Goal: Feedback & Contribution: Submit feedback/report problem

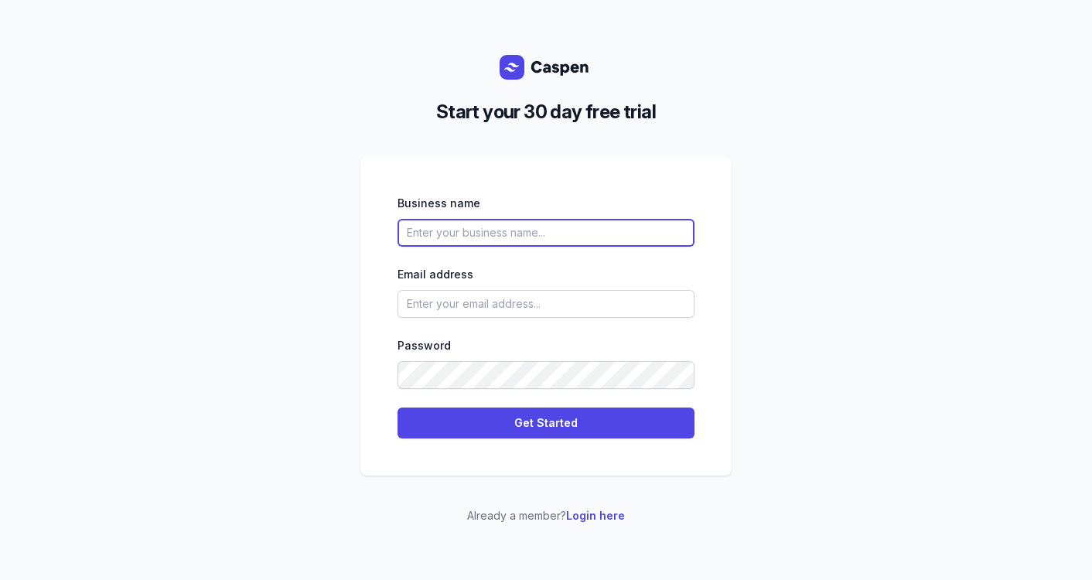
click at [501, 233] on input "text" at bounding box center [545, 233] width 297 height 28
type input "Clarity Assessments"
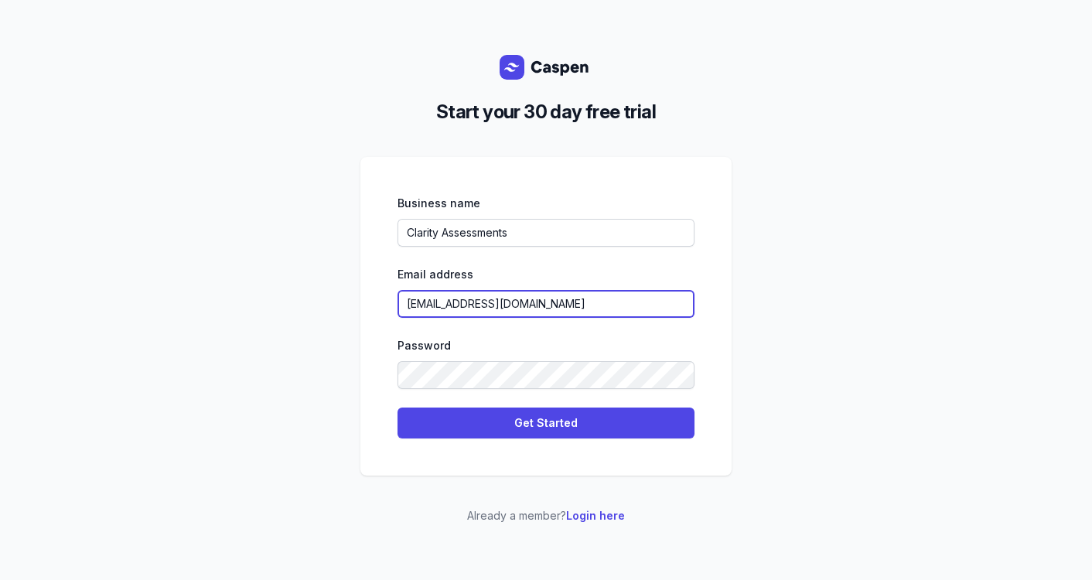
type input "[EMAIL_ADDRESS][DOMAIN_NAME]"
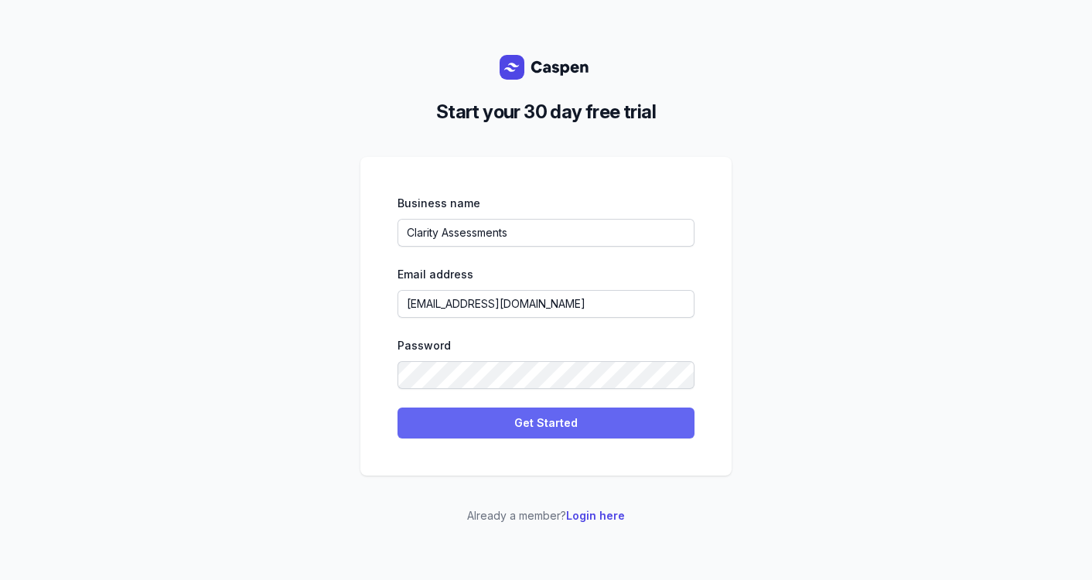
click at [555, 429] on span "Get Started" at bounding box center [546, 423] width 278 height 19
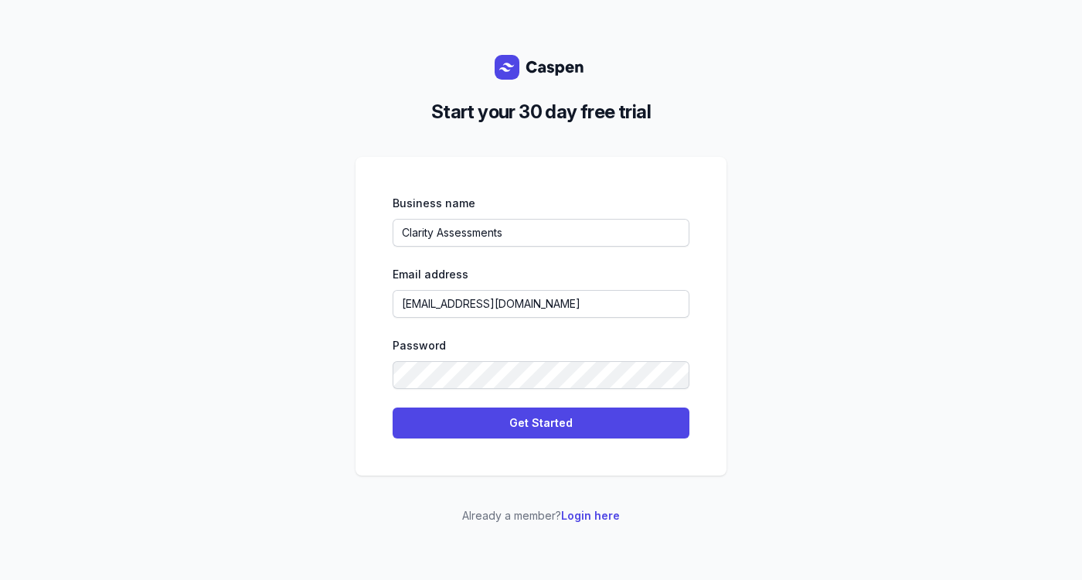
select select
select select "US"
select select "America/[GEOGRAPHIC_DATA]"
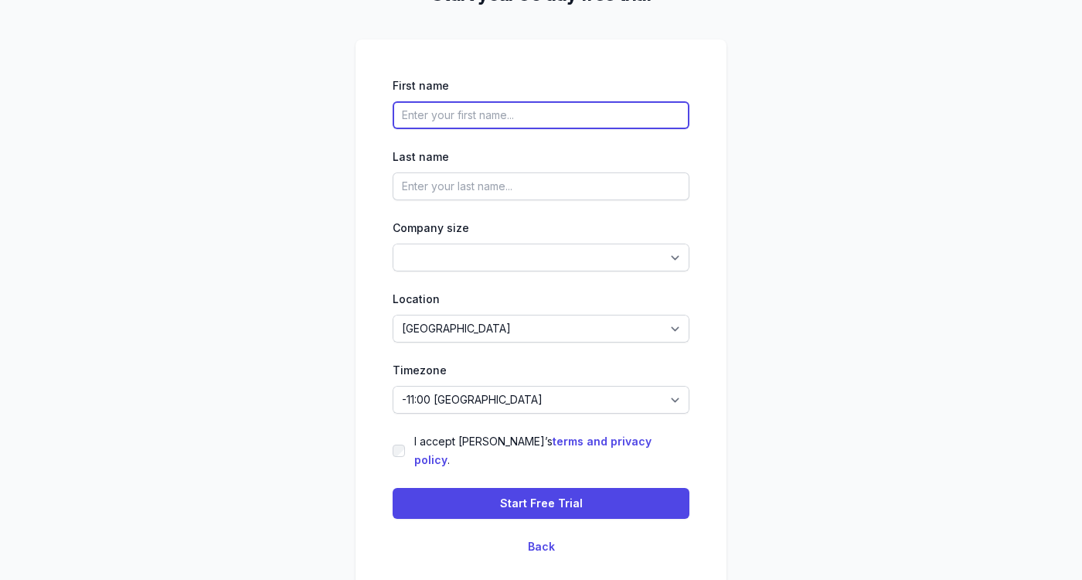
click at [599, 129] on input "text" at bounding box center [541, 115] width 297 height 28
type input "[PERSON_NAME]"
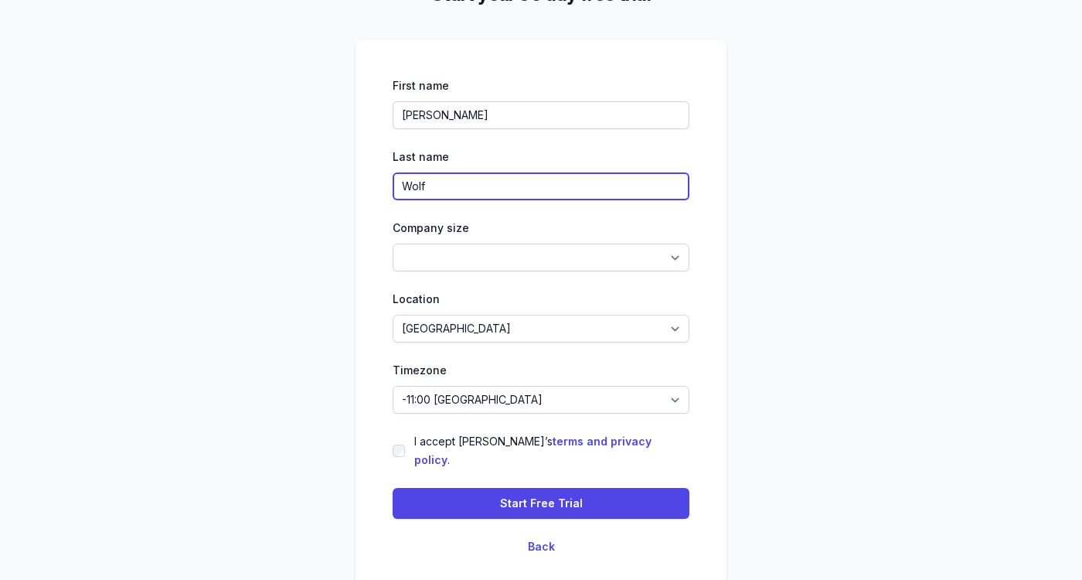
type input "Wolf"
click at [480, 281] on div "First name [PERSON_NAME] Last name [PERSON_NAME] Company size 1-4 5-14 15-49 50…" at bounding box center [541, 316] width 297 height 479
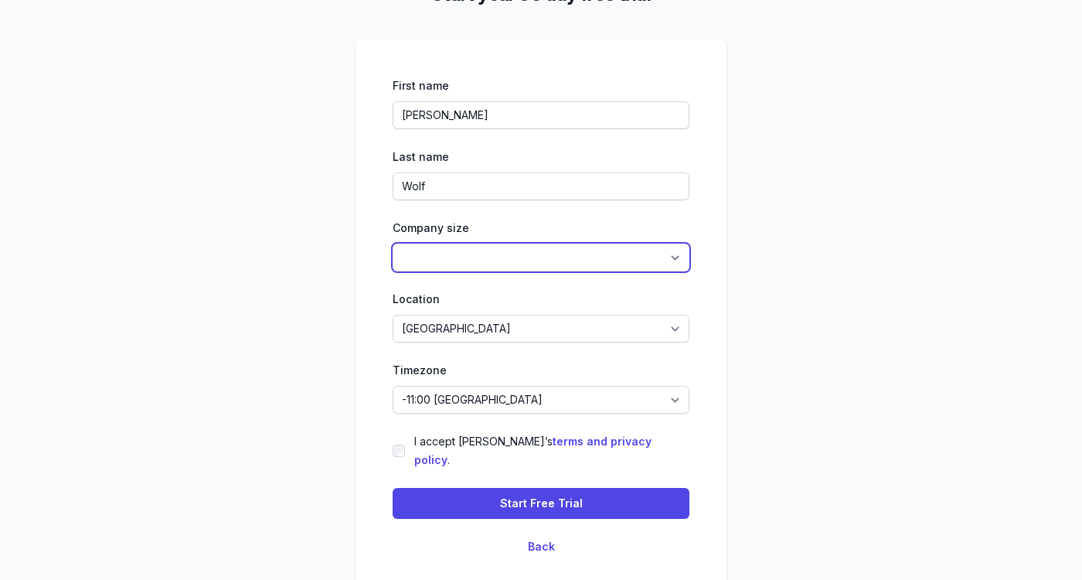
click at [485, 264] on select "1-4 5-14 15-49 50-99 100+" at bounding box center [541, 258] width 297 height 28
select select "1-4"
click at [393, 253] on select "1-4 5-14 15-49 50-99 100+" at bounding box center [541, 258] width 297 height 28
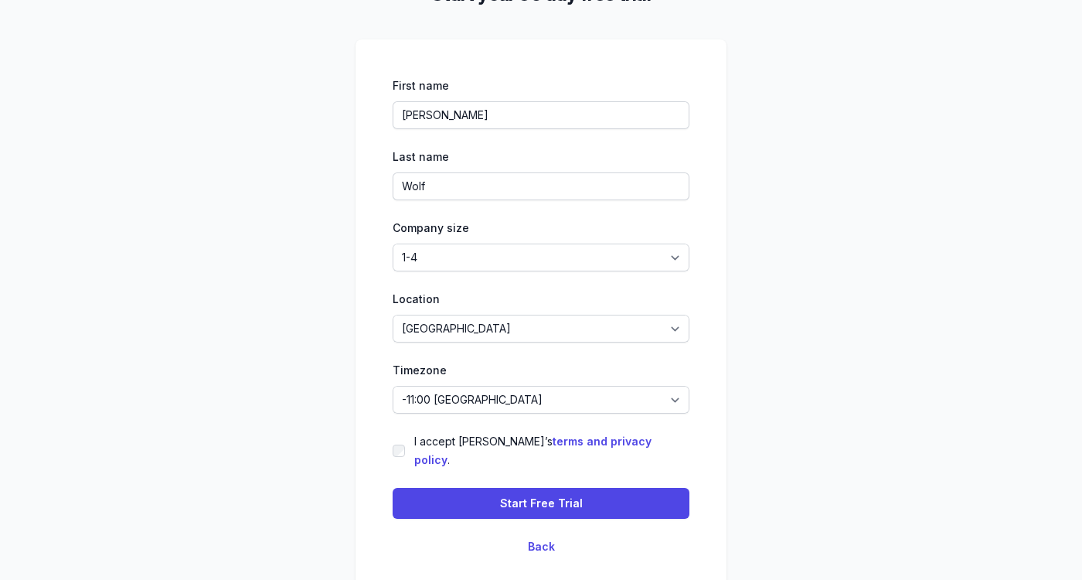
click at [405, 450] on div "I accept [PERSON_NAME]’s terms and privacy policy ." at bounding box center [541, 450] width 297 height 37
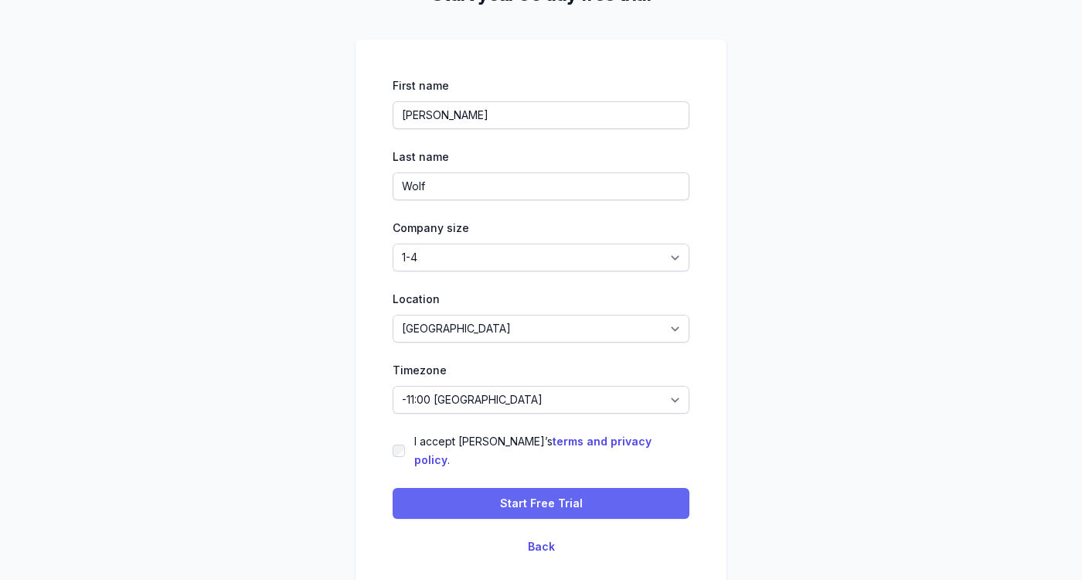
click at [486, 496] on span "Start Free Trial" at bounding box center [541, 503] width 278 height 19
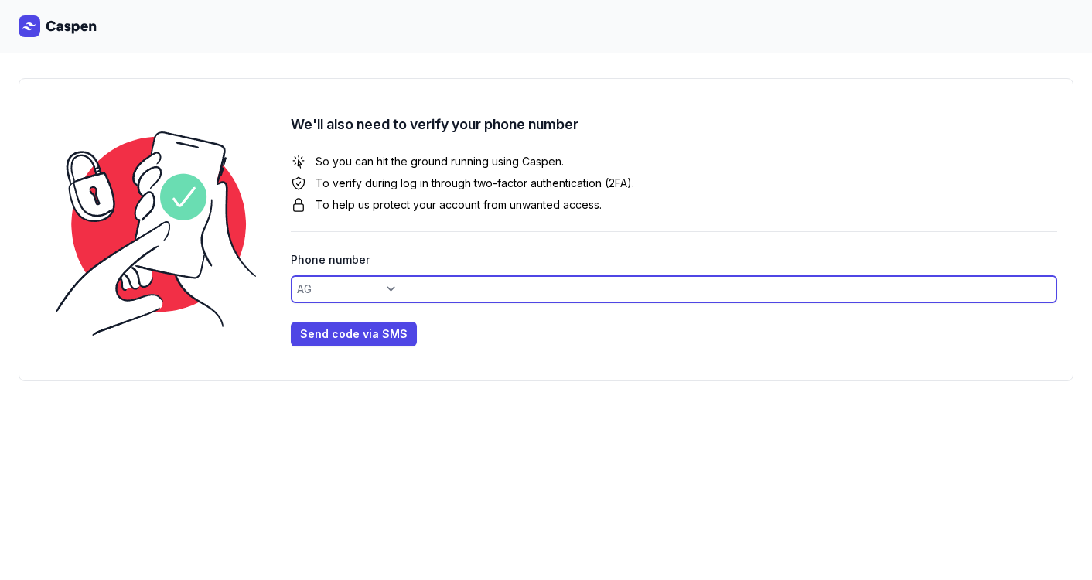
click at [401, 291] on input at bounding box center [674, 289] width 766 height 28
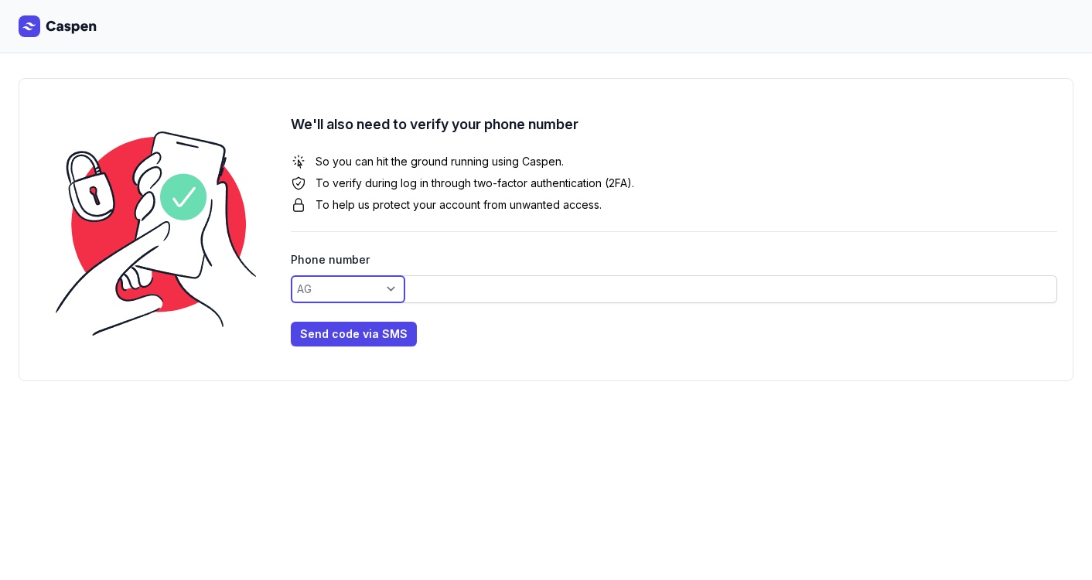
click at [322, 288] on select "AC AD AE AF AG AI AL AM AO AR AS AT AU AW AX AZ BA BB BD BE BF BG BH BI BJ BL B…" at bounding box center [348, 289] width 114 height 28
select select "+1"
click at [291, 275] on select "AC AD AE AF AG AI AL AM AO AR AS AT AU AW AX AZ BA BB BD BE BF BG BH BI BJ BL B…" at bounding box center [348, 289] width 114 height 28
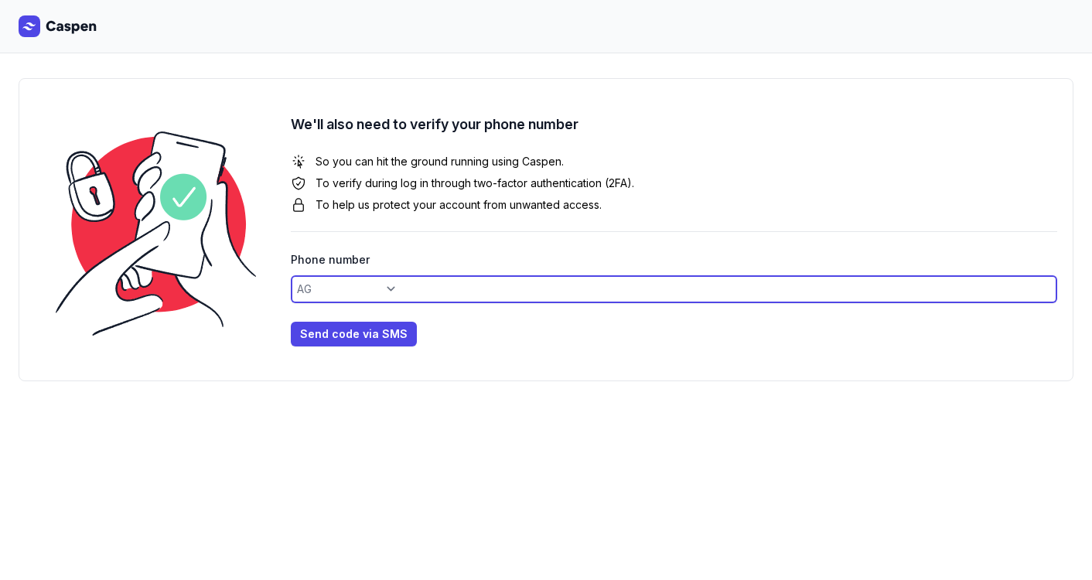
click at [435, 294] on input at bounding box center [674, 289] width 766 height 28
type input "484-634-6279"
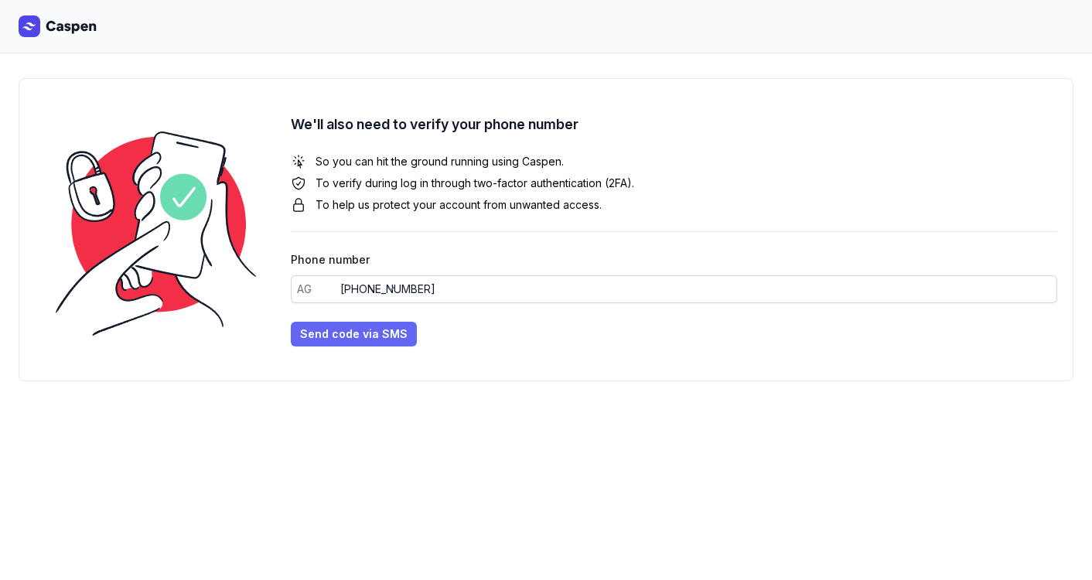
click at [334, 339] on span "Send code via SMS" at bounding box center [353, 334] width 107 height 19
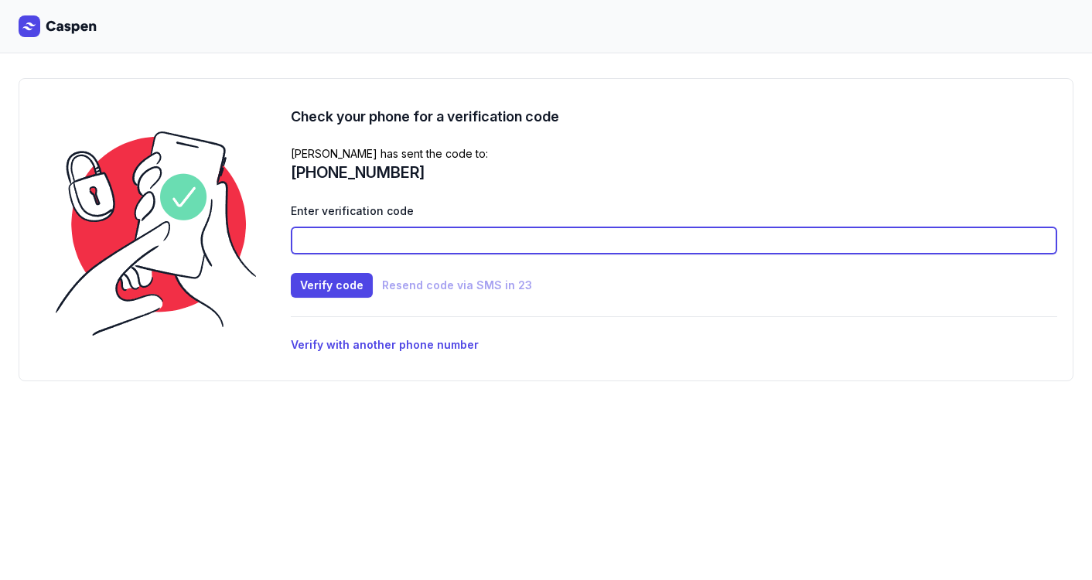
click at [474, 244] on input at bounding box center [674, 241] width 766 height 28
type input "2181"
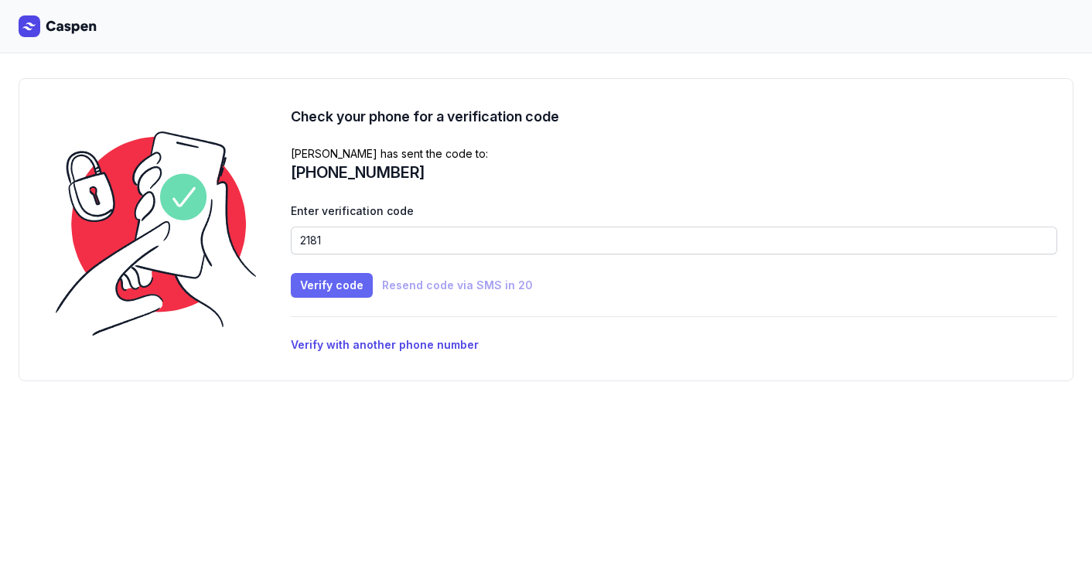
click at [305, 286] on span "Verify code" at bounding box center [331, 285] width 63 height 19
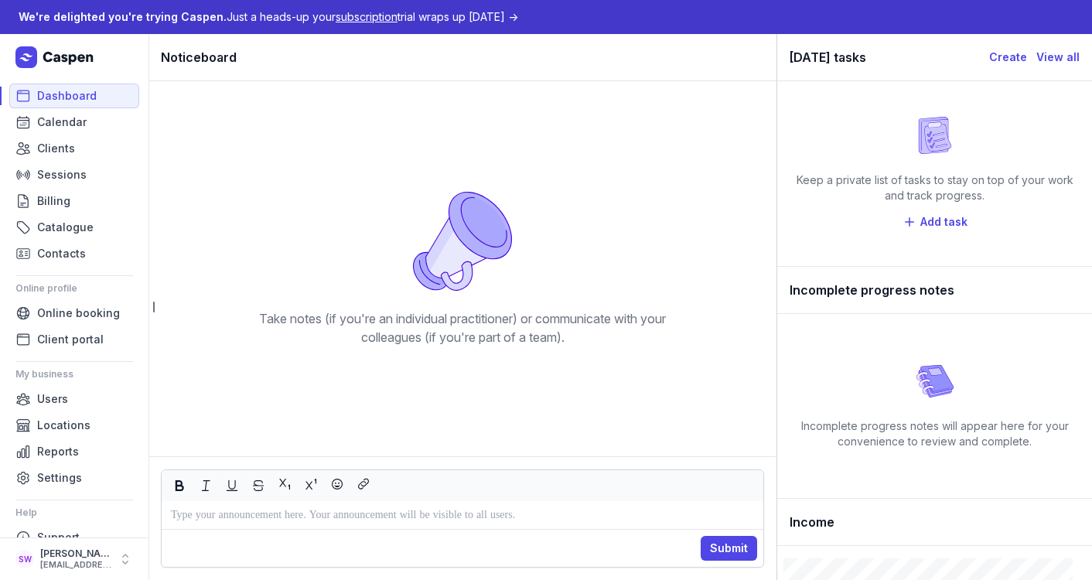
scroll to position [24, 0]
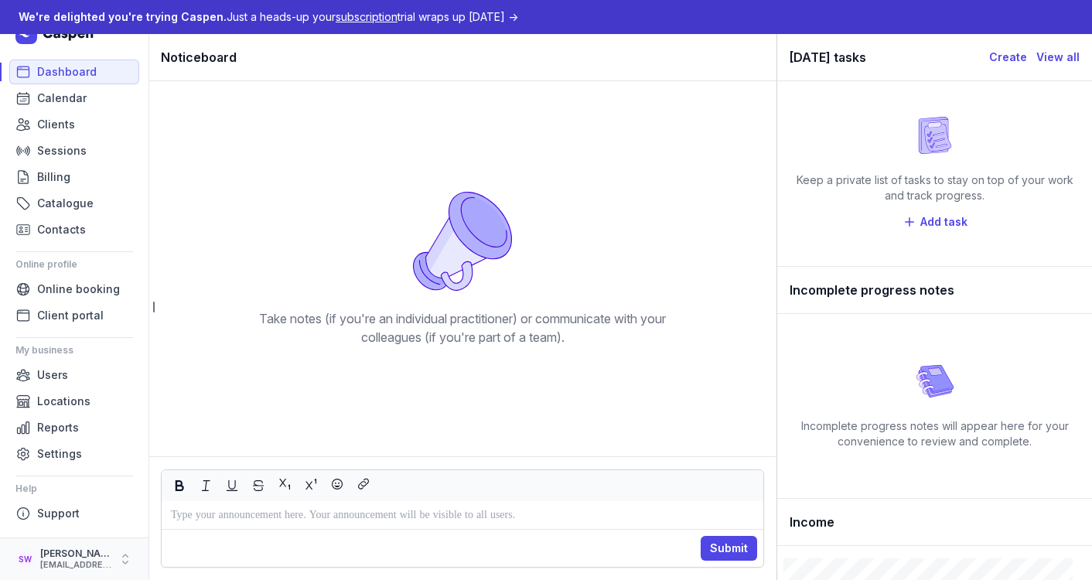
click at [59, 560] on div "[EMAIL_ADDRESS][DOMAIN_NAME]" at bounding box center [75, 565] width 71 height 11
click at [194, 527] on button "My account" at bounding box center [241, 531] width 173 height 22
select select
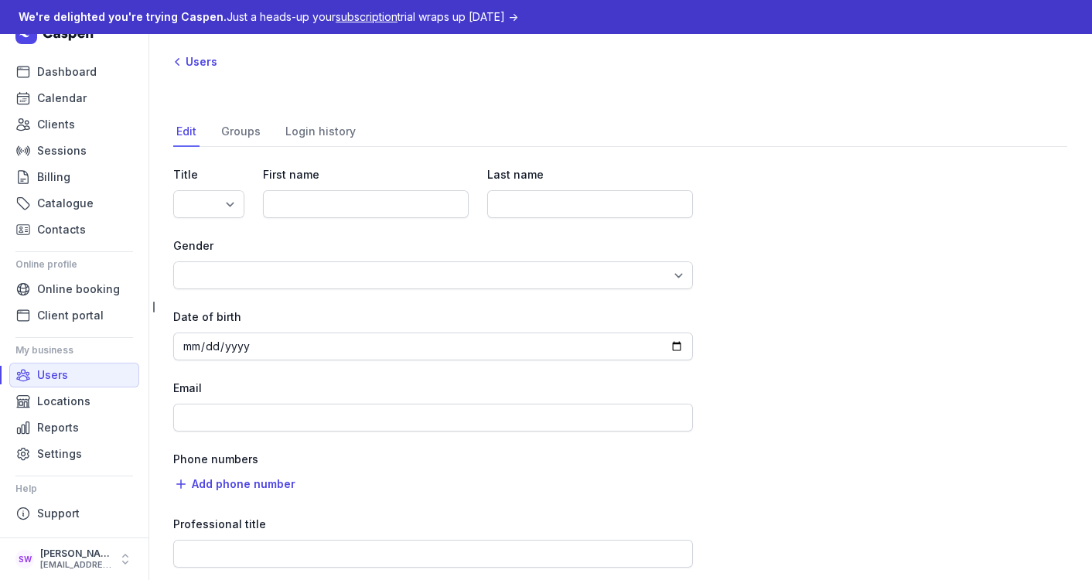
type input "[PERSON_NAME]"
type input "Wolf"
type input "[EMAIL_ADDRESS][DOMAIN_NAME]"
select select "+1"
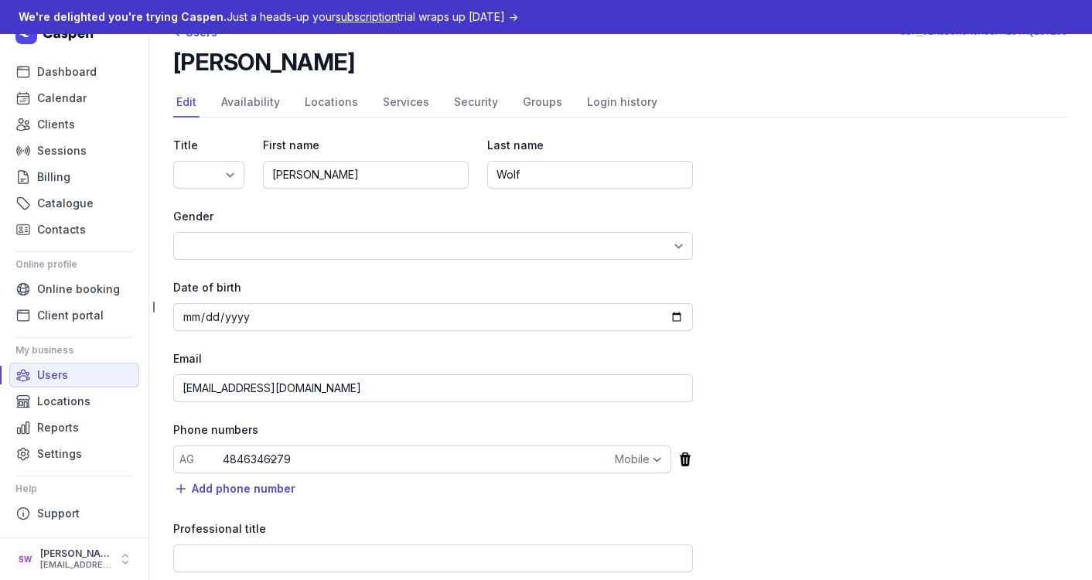
scroll to position [34, 0]
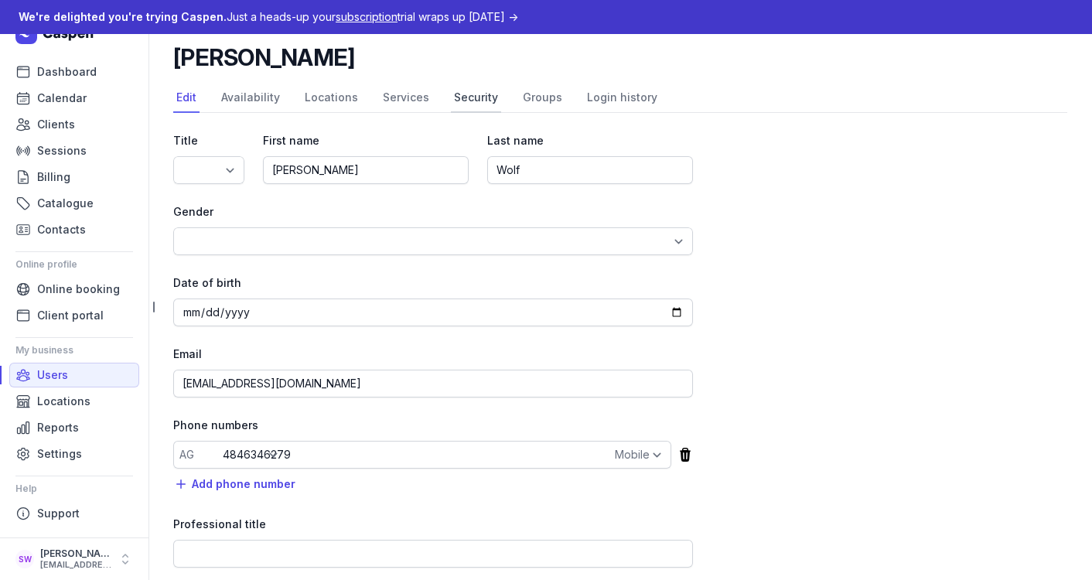
click at [466, 101] on link "Security" at bounding box center [476, 98] width 50 height 29
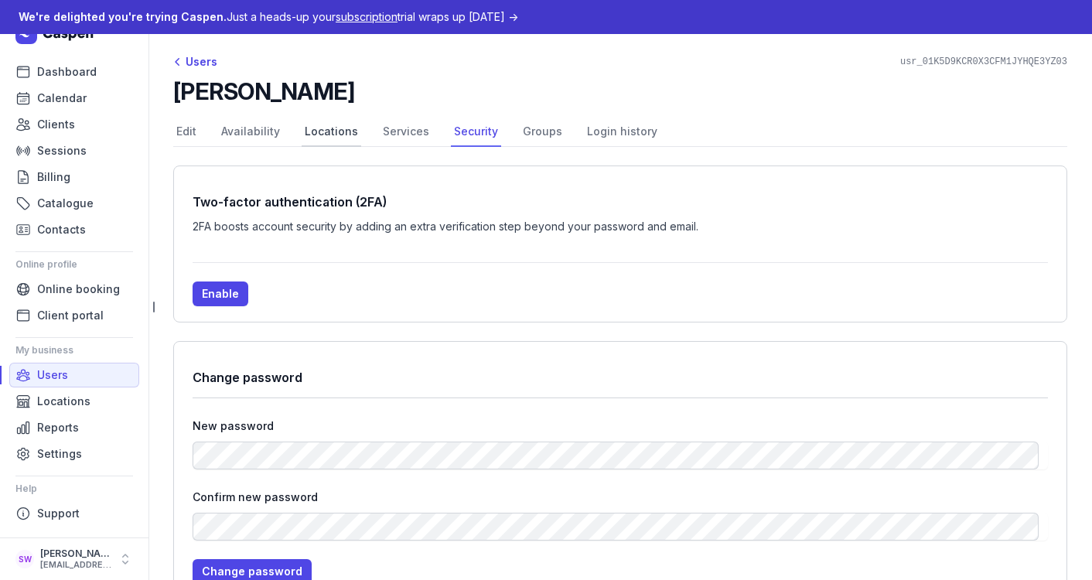
click at [305, 125] on link "Locations" at bounding box center [332, 132] width 60 height 29
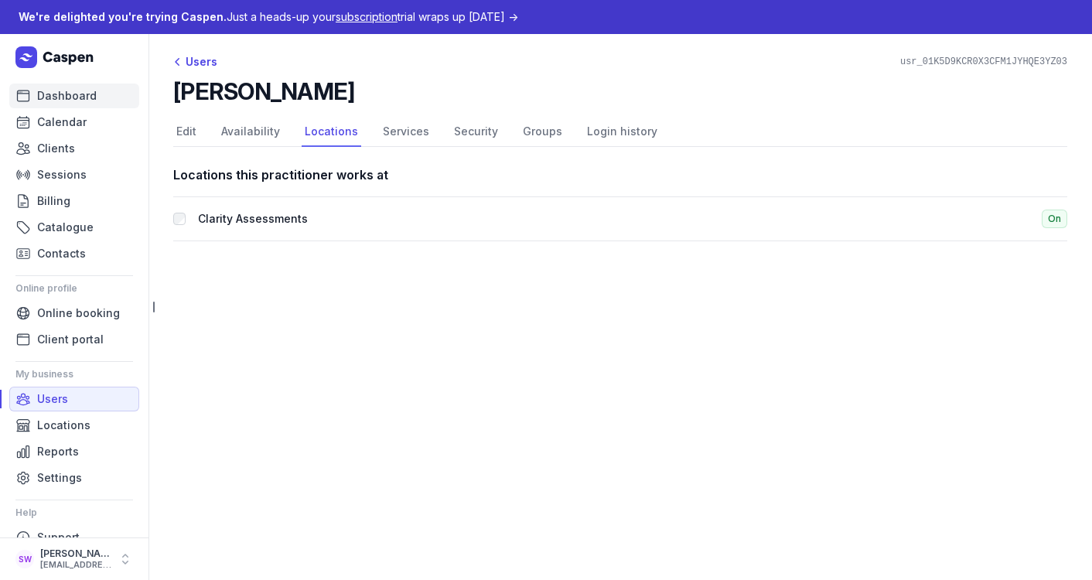
click at [82, 101] on span "Dashboard" at bounding box center [67, 96] width 60 height 19
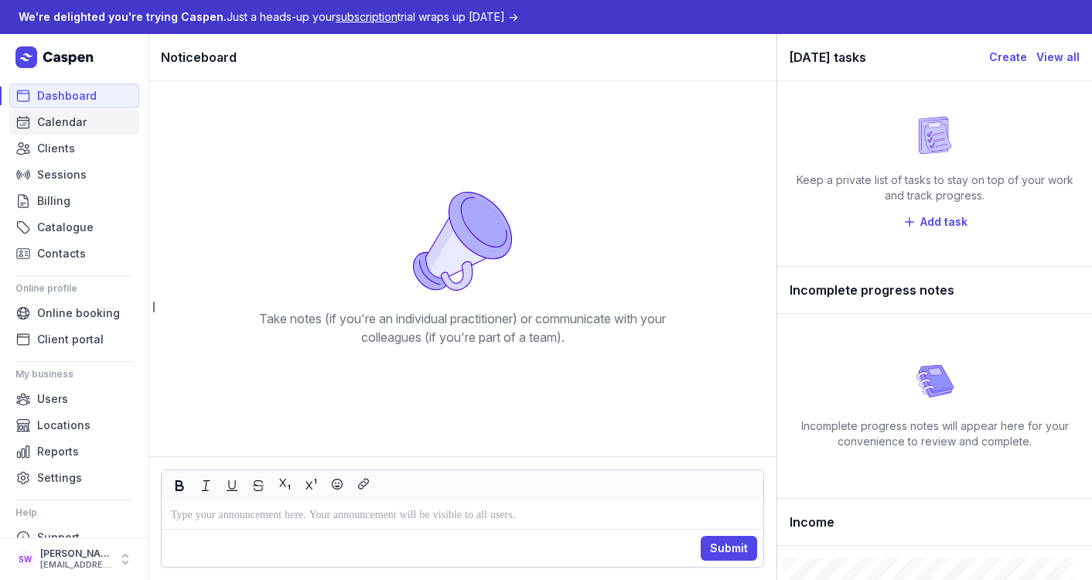
click at [56, 119] on span "Calendar" at bounding box center [61, 122] width 49 height 19
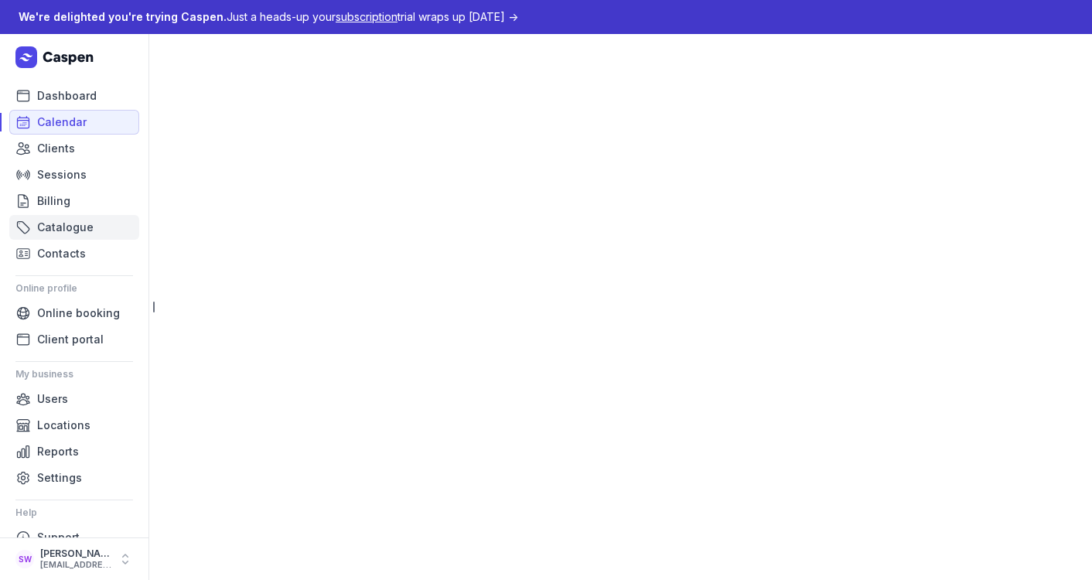
select select "week"
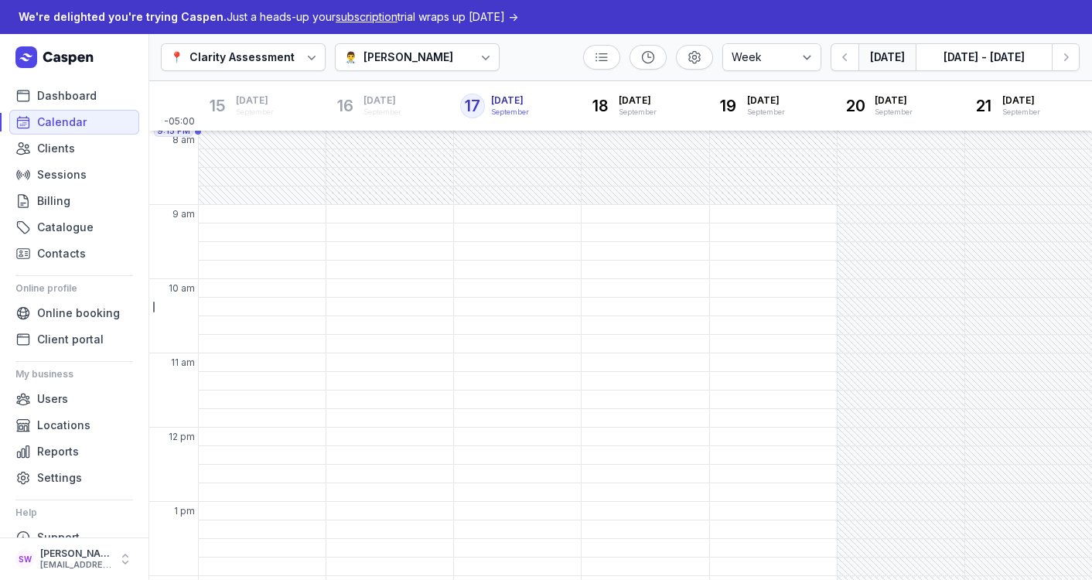
scroll to position [441, 0]
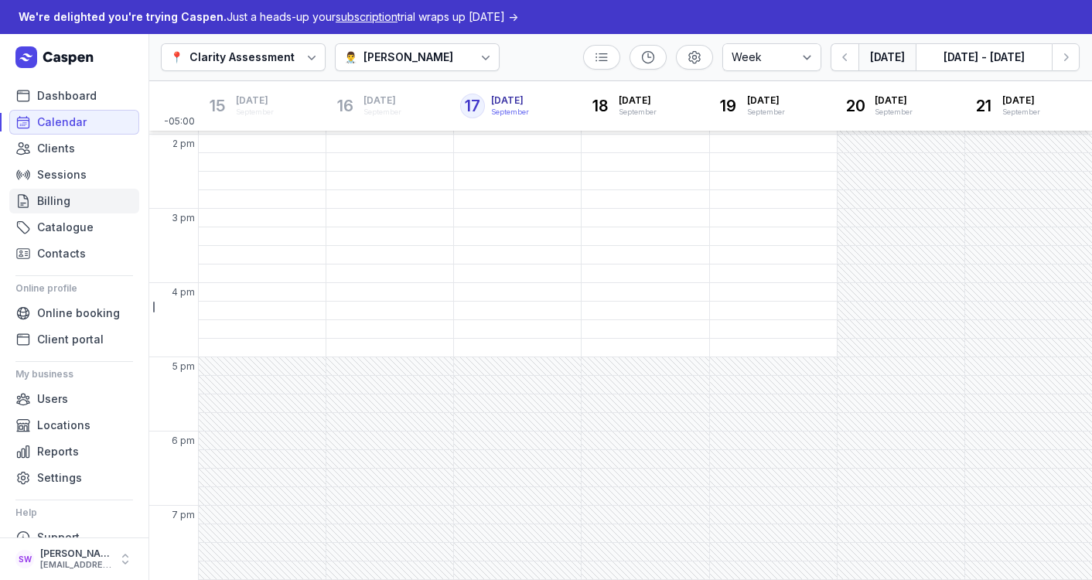
click at [62, 197] on span "Billing" at bounding box center [53, 201] width 33 height 19
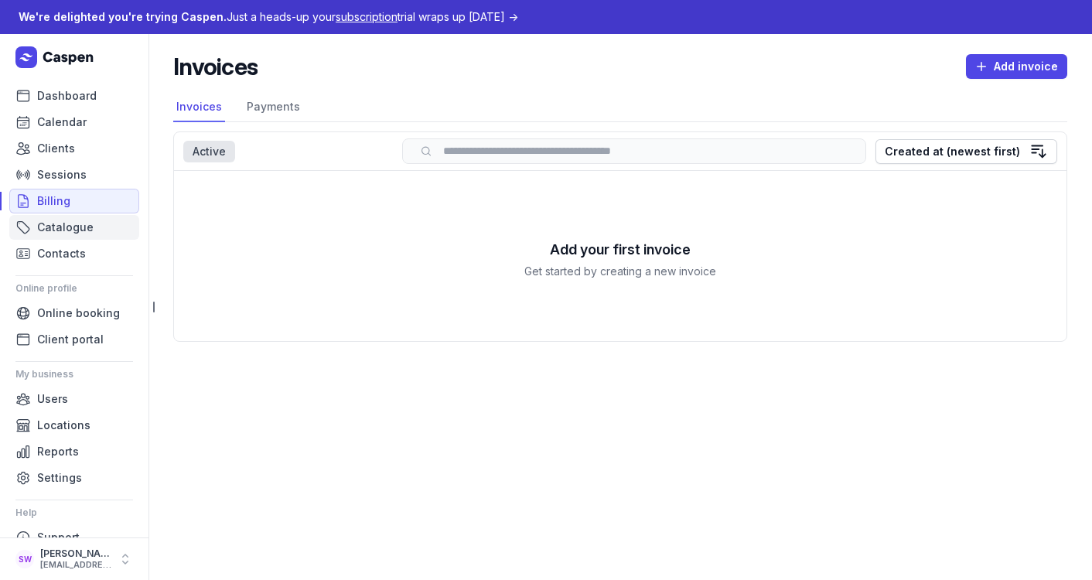
click at [62, 228] on span "Catalogue" at bounding box center [65, 227] width 56 height 19
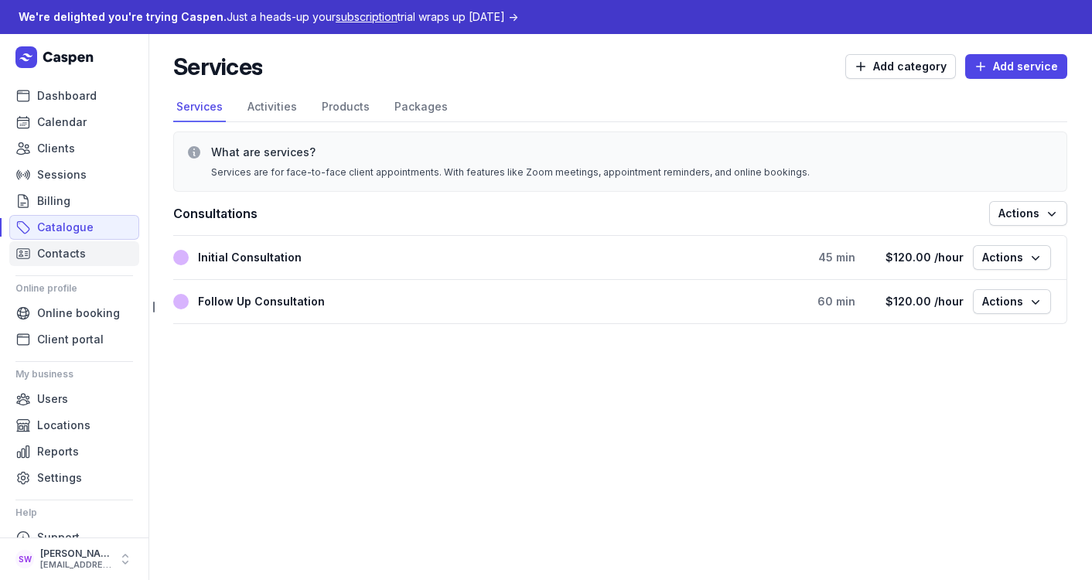
click at [70, 254] on span "Contacts" at bounding box center [61, 253] width 49 height 19
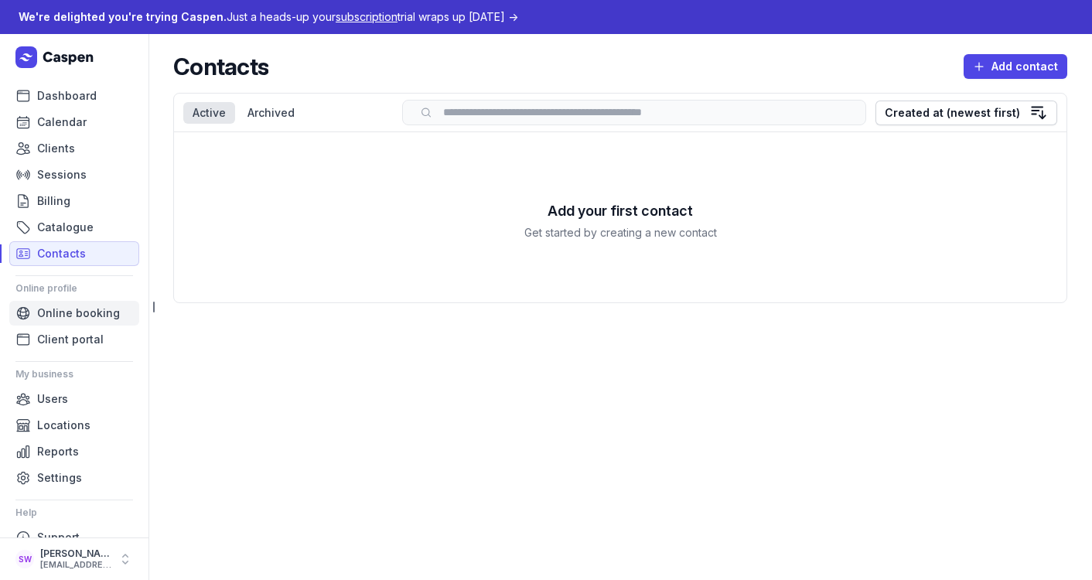
click at [66, 312] on span "Online booking" at bounding box center [78, 313] width 83 height 19
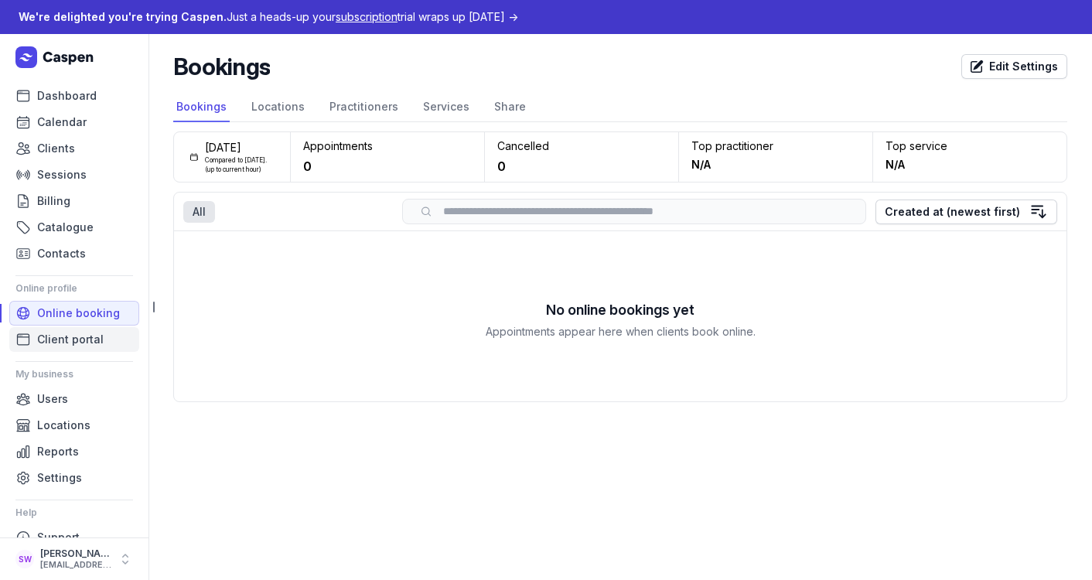
click at [90, 340] on span "Client portal" at bounding box center [70, 339] width 66 height 19
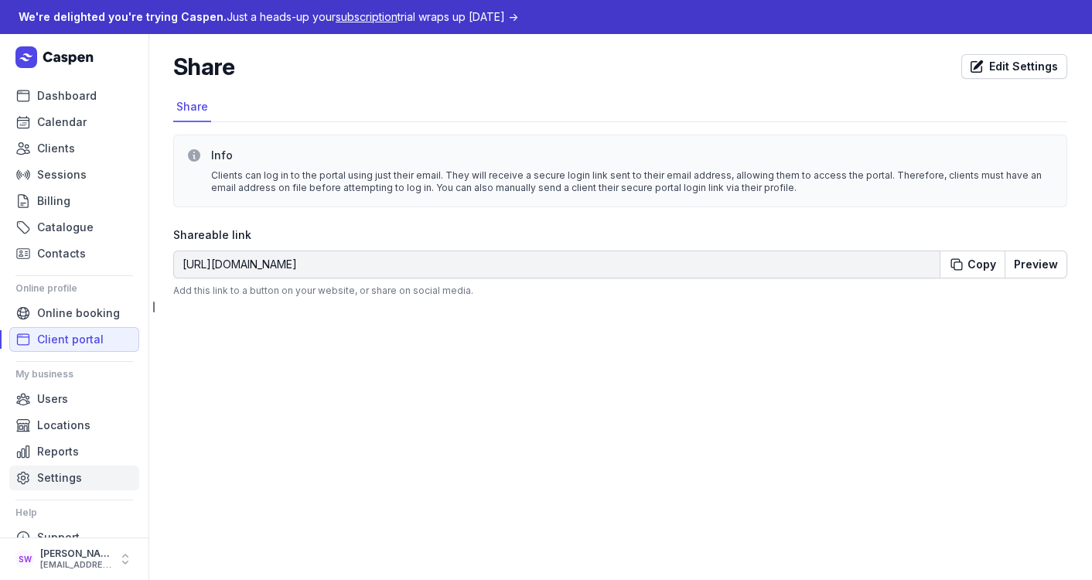
click at [62, 483] on span "Settings" at bounding box center [59, 478] width 45 height 19
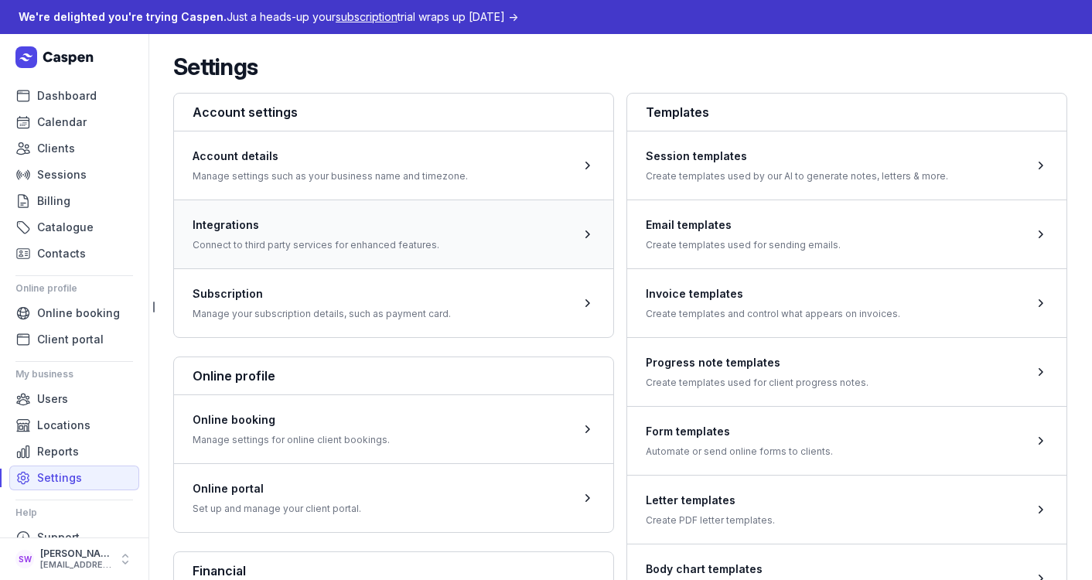
click at [433, 240] on span at bounding box center [393, 233] width 439 height 69
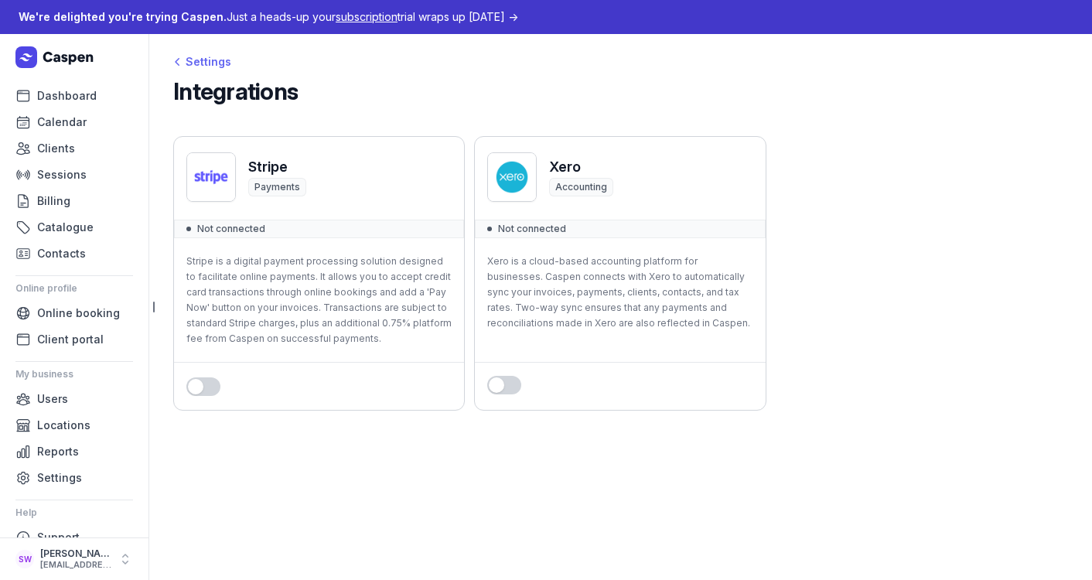
click at [207, 66] on div "Settings" at bounding box center [202, 62] width 58 height 19
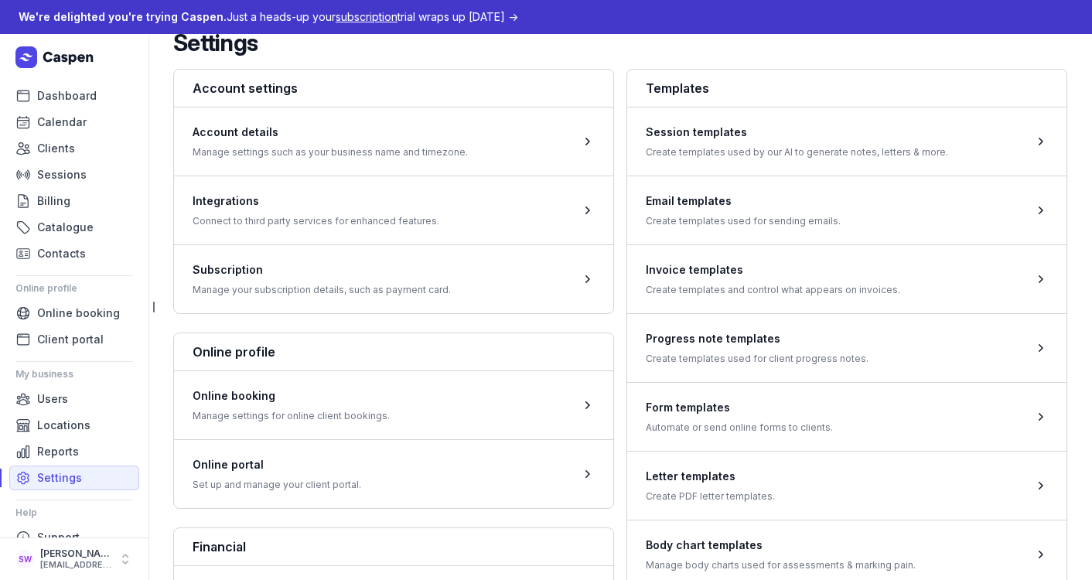
scroll to position [29, 0]
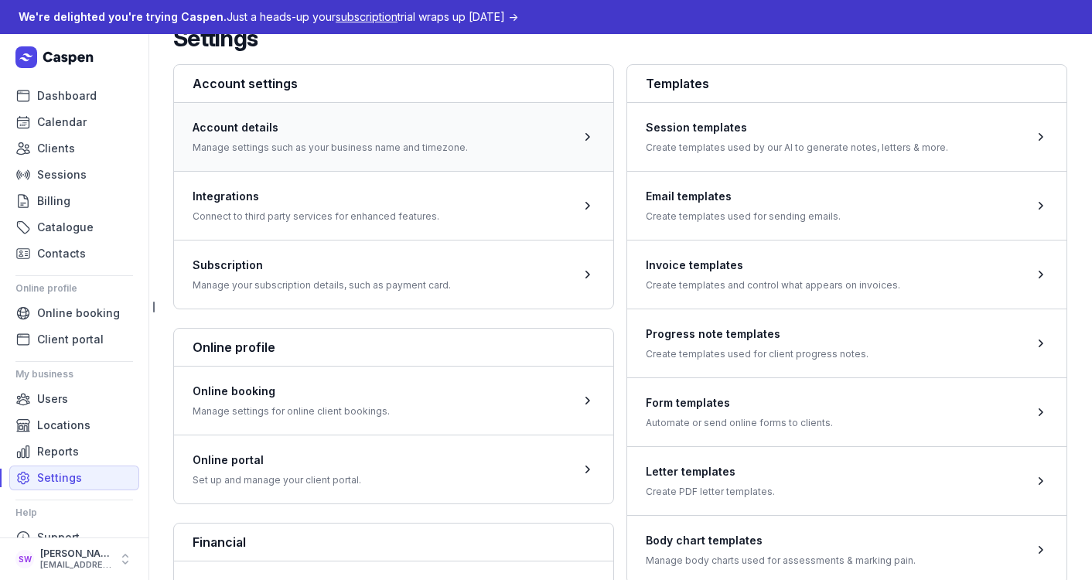
click at [380, 152] on span at bounding box center [393, 136] width 439 height 69
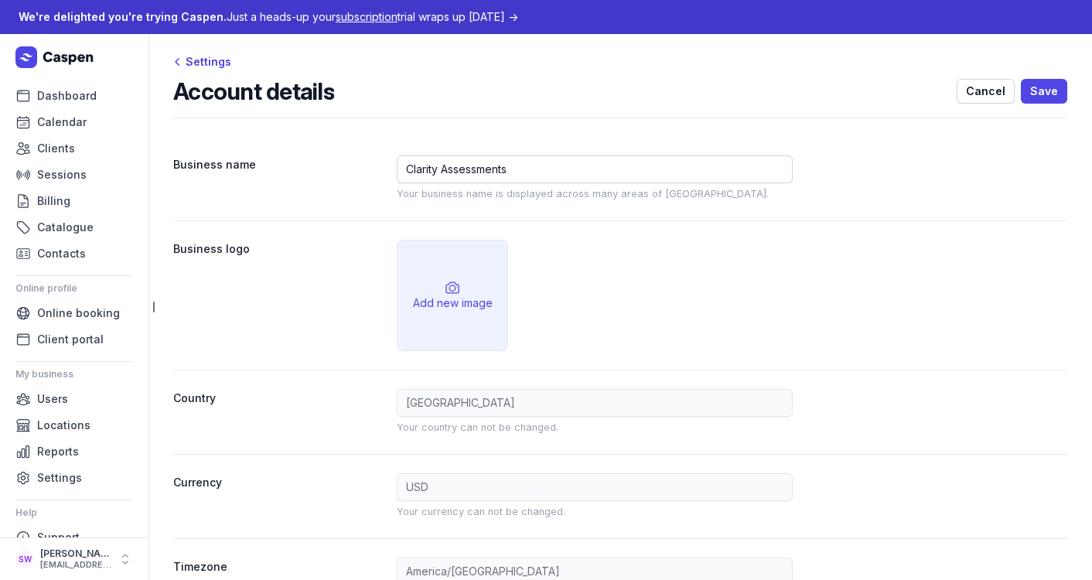
click at [445, 295] on icon at bounding box center [452, 287] width 15 height 15
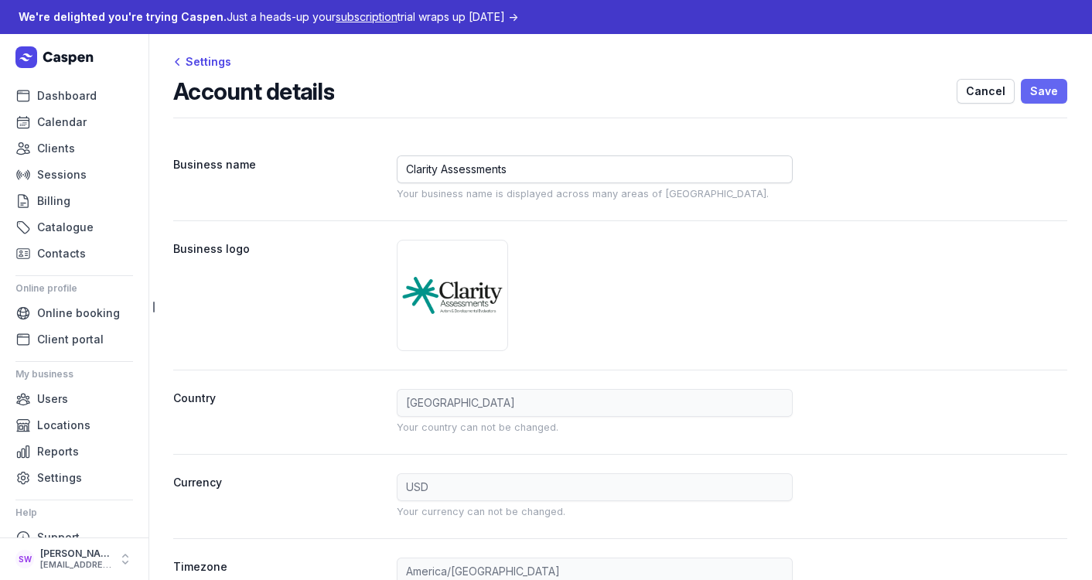
click at [1037, 84] on span "Save" at bounding box center [1044, 91] width 28 height 19
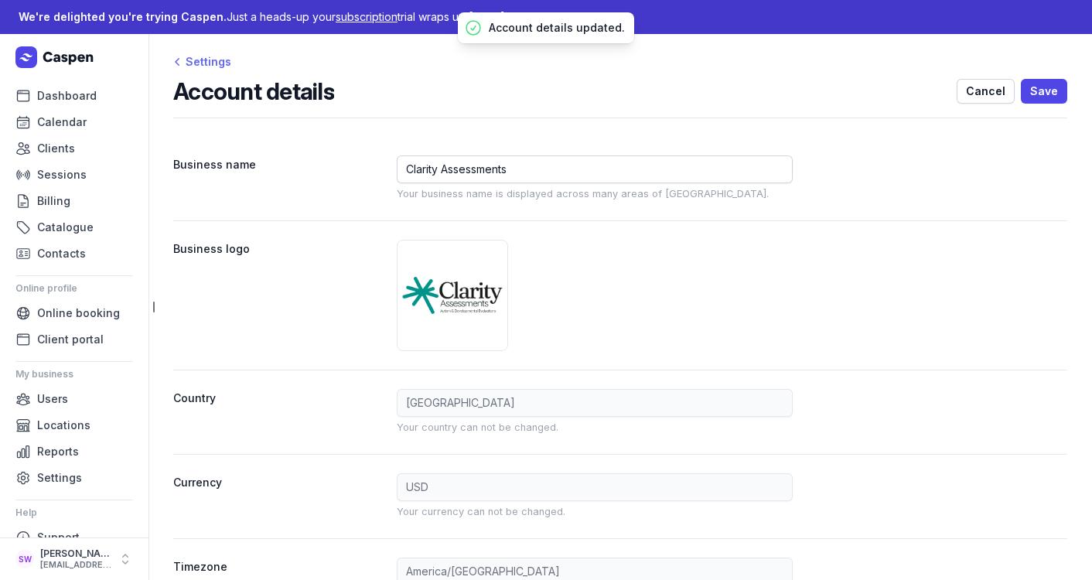
click at [210, 62] on div "Settings" at bounding box center [202, 62] width 58 height 19
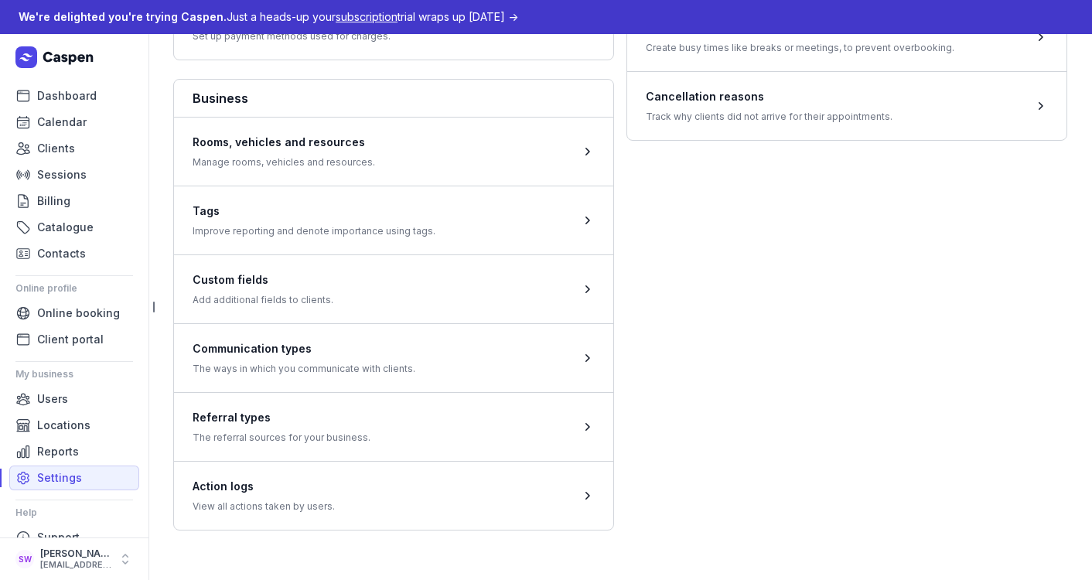
scroll to position [24, 0]
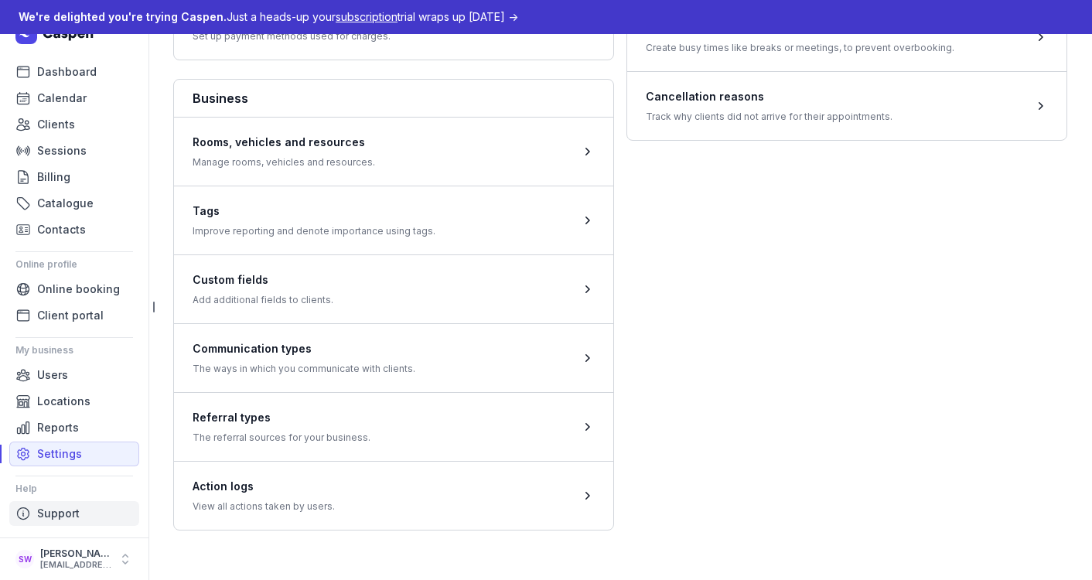
click at [93, 511] on link "Support" at bounding box center [74, 513] width 130 height 25
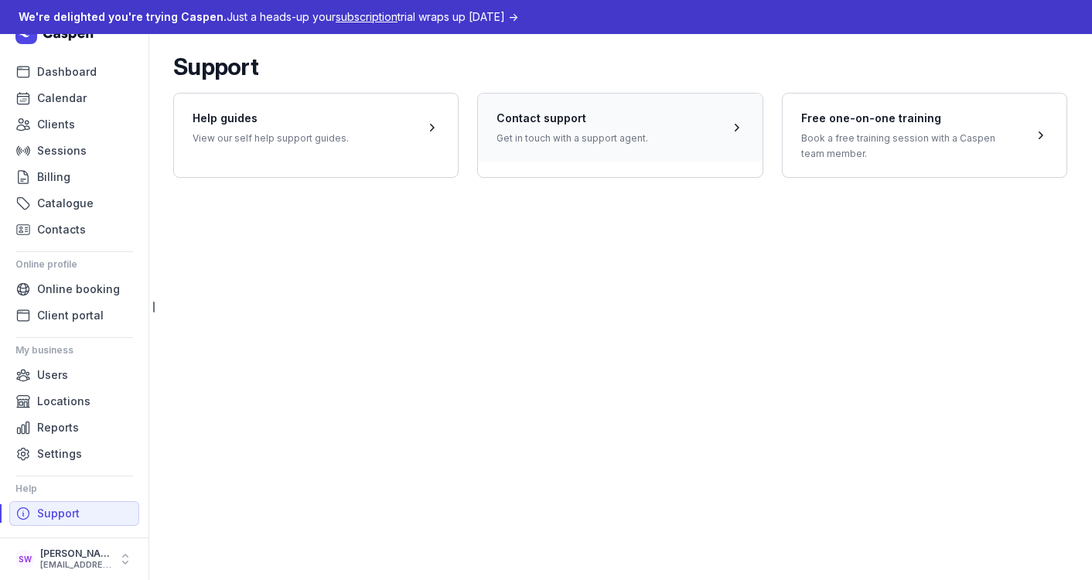
click at [707, 144] on span at bounding box center [620, 127] width 284 height 69
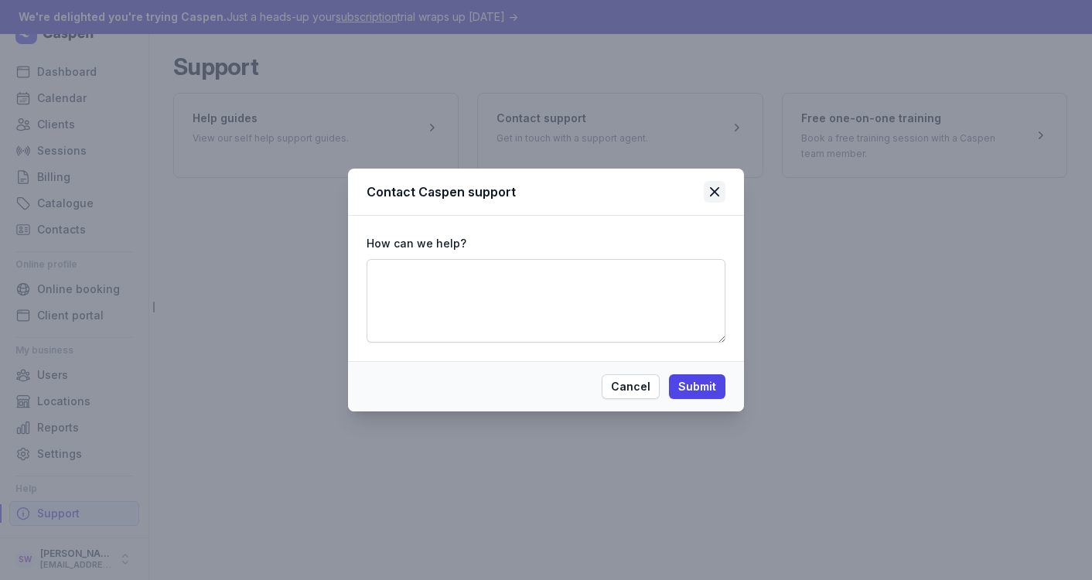
click at [715, 189] on icon at bounding box center [714, 191] width 9 height 9
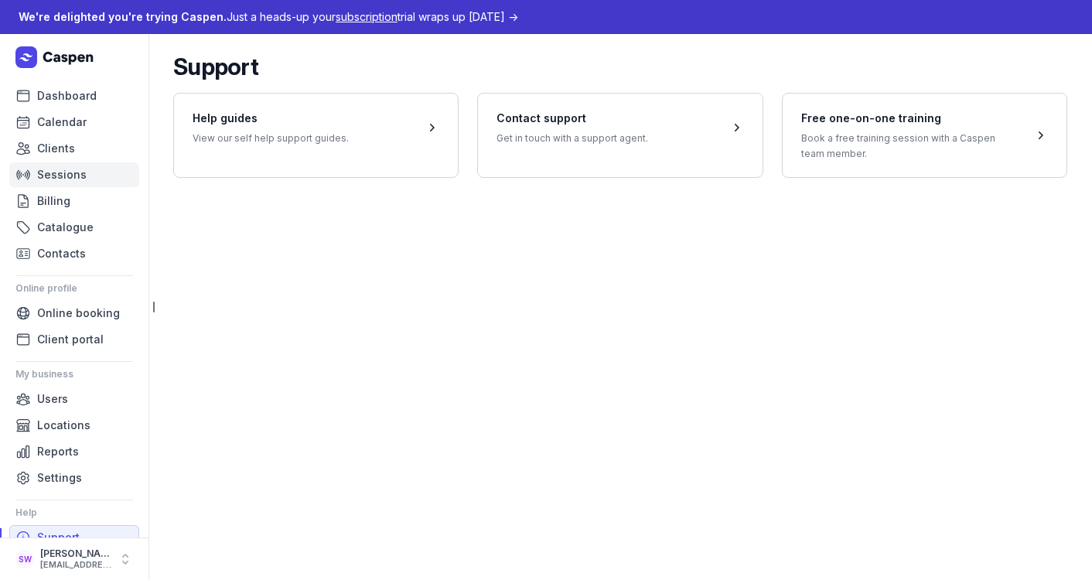
click at [63, 173] on span "Sessions" at bounding box center [61, 174] width 49 height 19
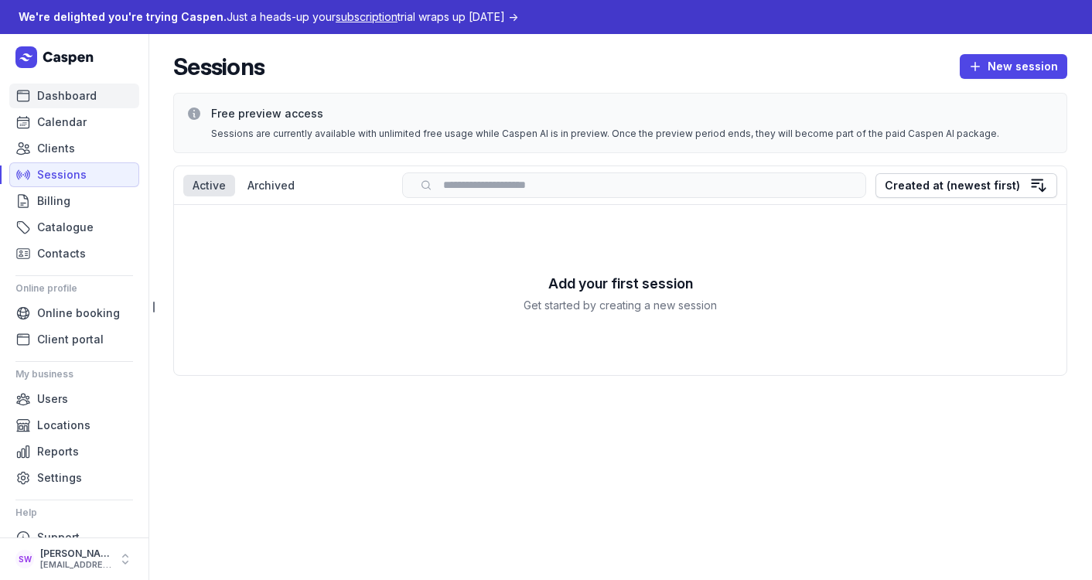
click at [62, 95] on span "Dashboard" at bounding box center [67, 96] width 60 height 19
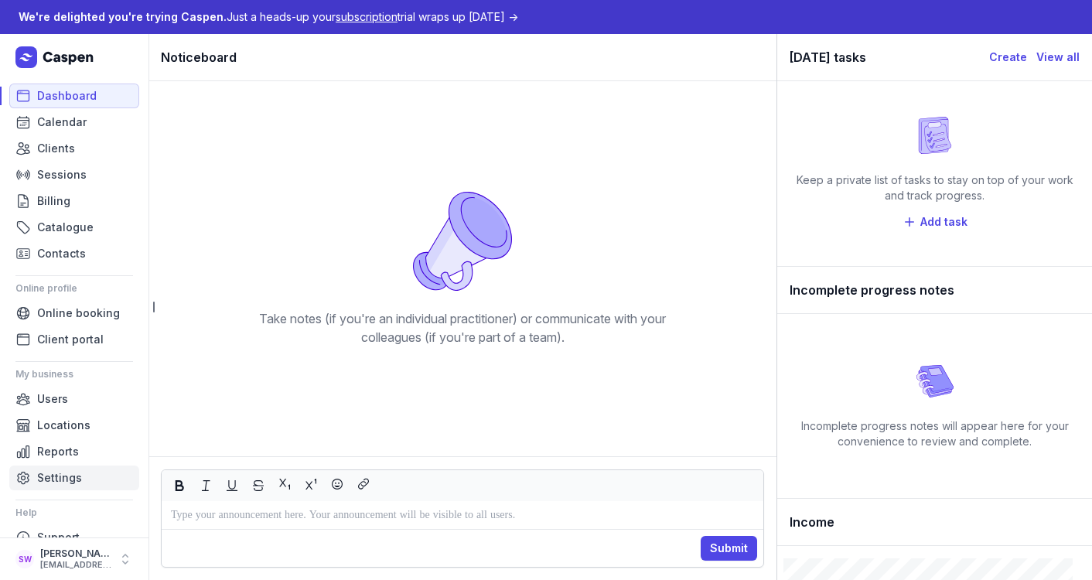
click at [52, 475] on span "Settings" at bounding box center [59, 478] width 45 height 19
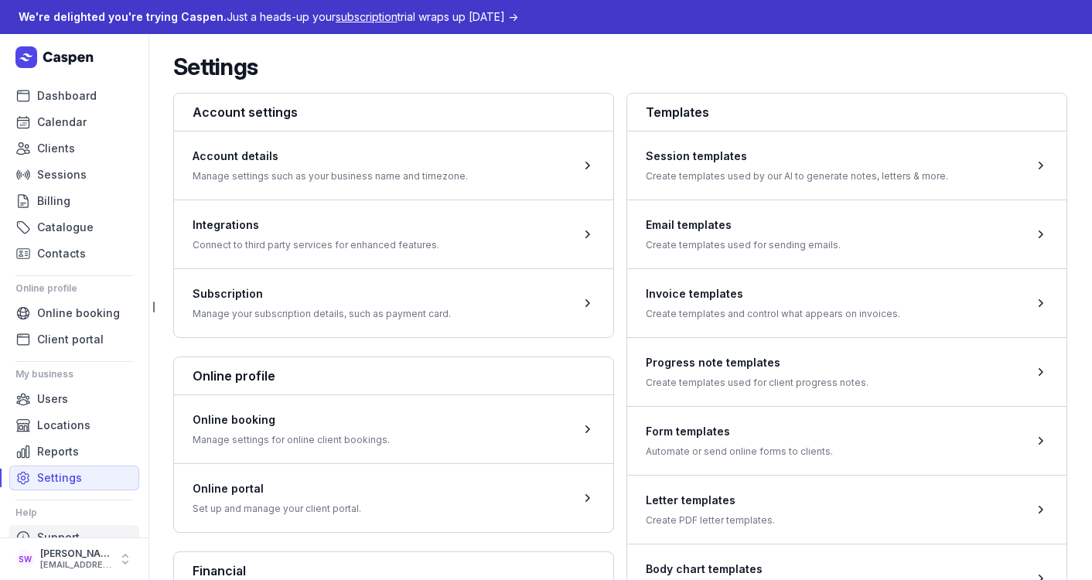
click at [49, 537] on span "Support" at bounding box center [58, 537] width 43 height 19
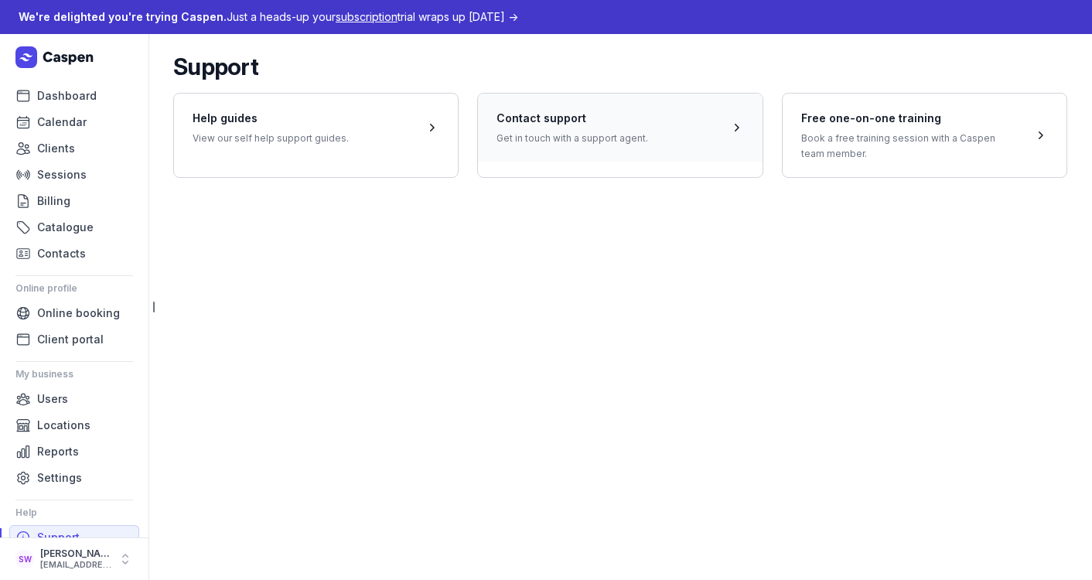
click at [612, 135] on span at bounding box center [620, 127] width 284 height 69
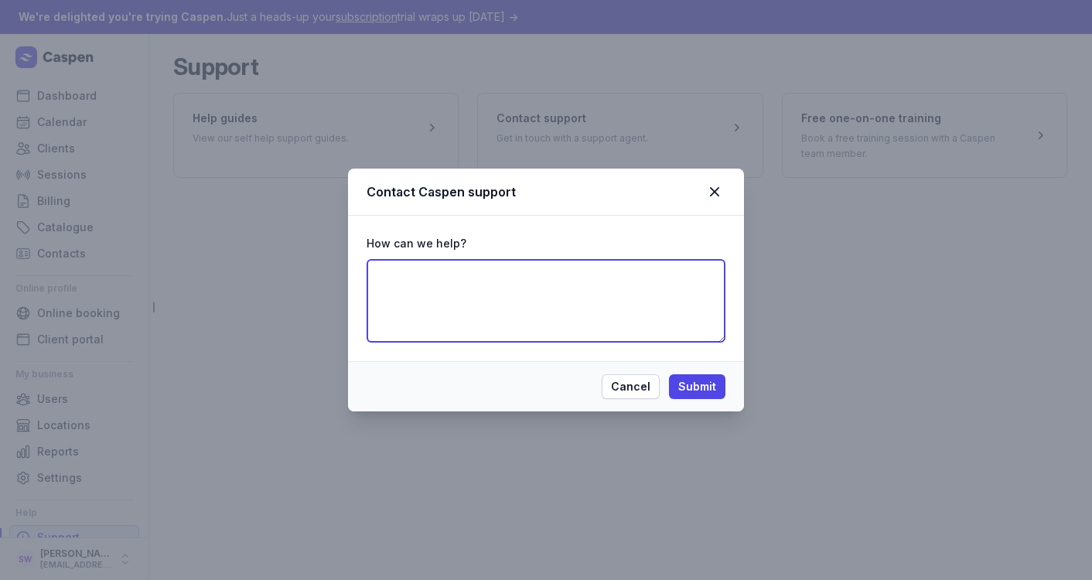
click at [516, 327] on textarea at bounding box center [545, 301] width 359 height 84
paste textarea "“Hi Caspen Team, I am on a free trial and would like to test the API for integr…"
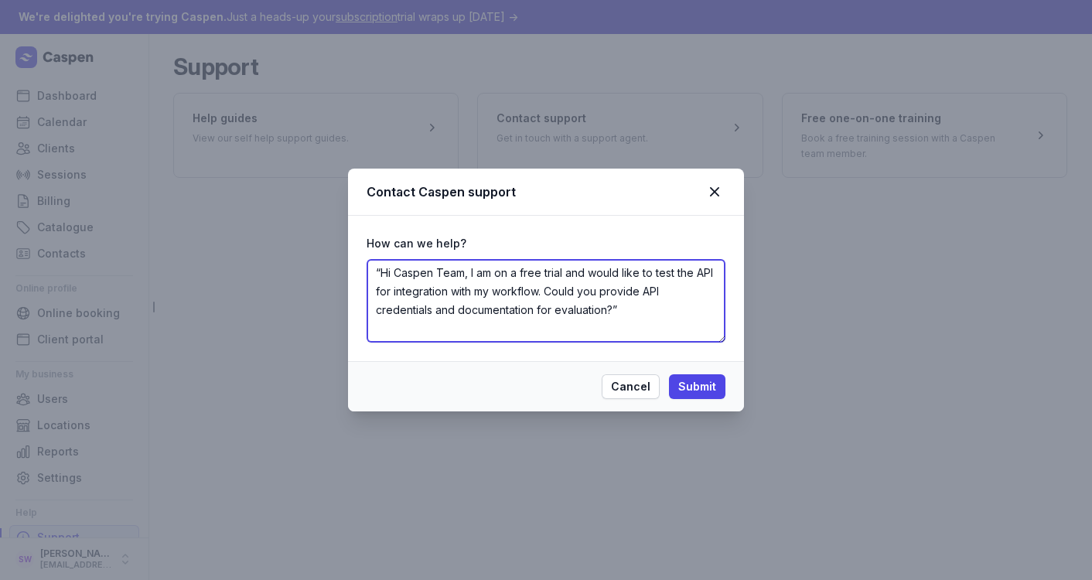
click at [381, 274] on textarea "“Hi Caspen Team, I am on a free trial and would like to test the API for integr…" at bounding box center [545, 301] width 359 height 84
click at [619, 312] on textarea "Hi Caspen Team, I am on a free trial and would like to test the API for integra…" at bounding box center [545, 301] width 359 height 84
type textarea "Hi Caspen Team, I am on a free trial and would like to test the API for integra…"
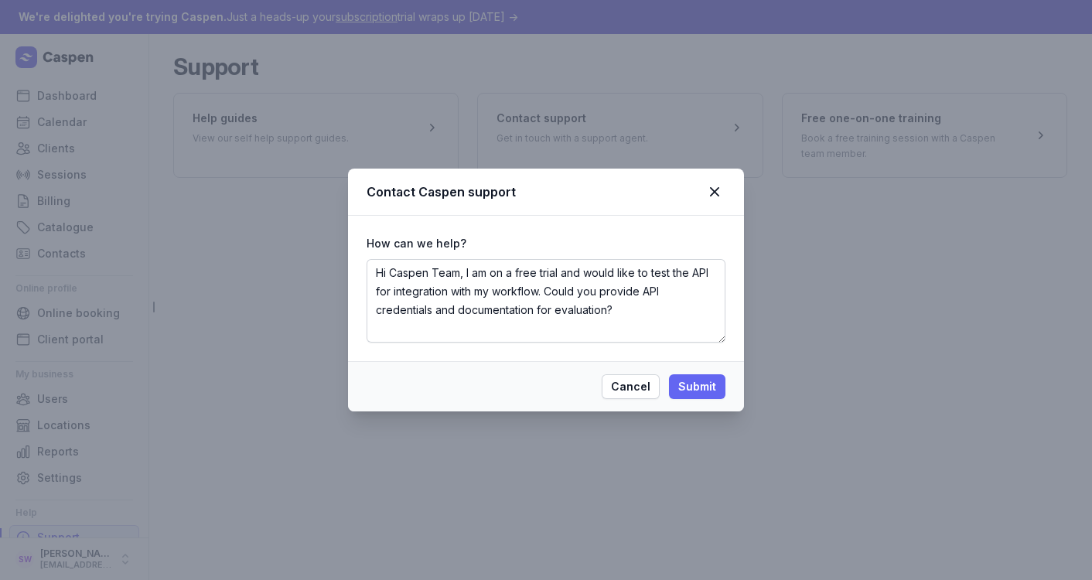
click at [705, 380] on span "Submit" at bounding box center [697, 386] width 38 height 19
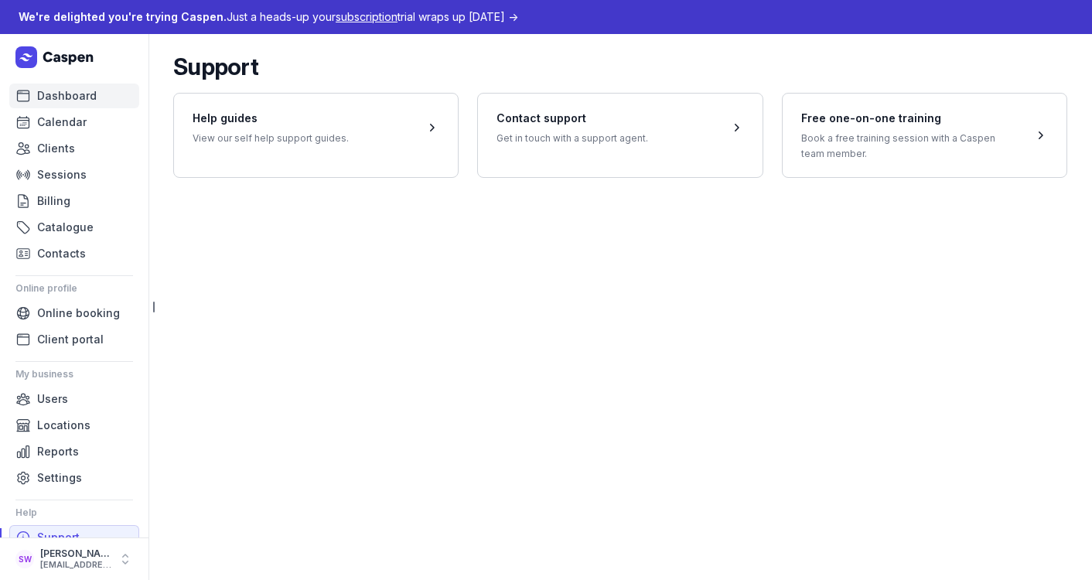
click at [79, 102] on span "Dashboard" at bounding box center [67, 96] width 60 height 19
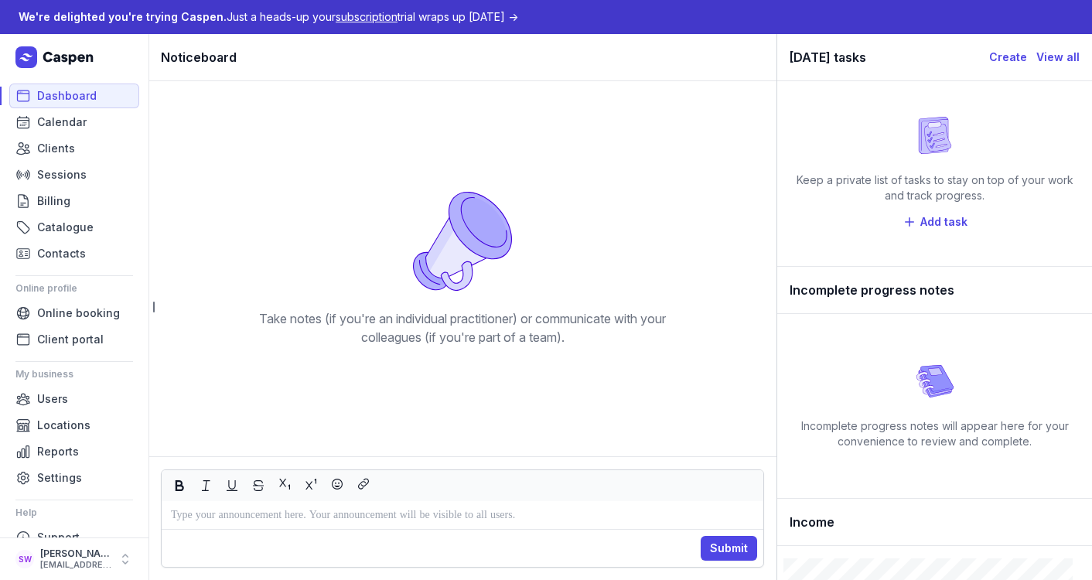
scroll to position [24, 0]
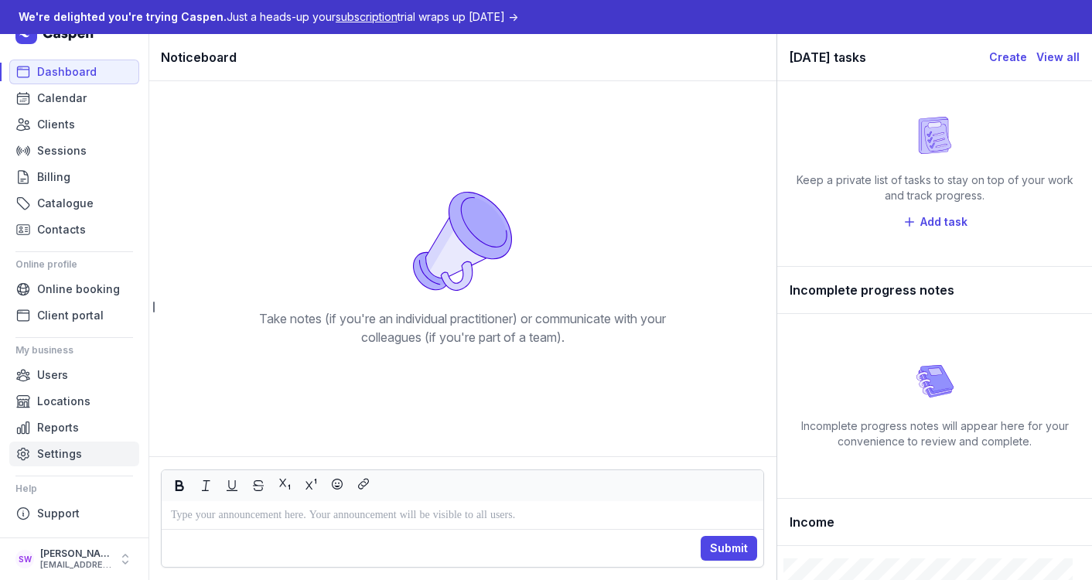
click at [47, 456] on span "Settings" at bounding box center [59, 454] width 45 height 19
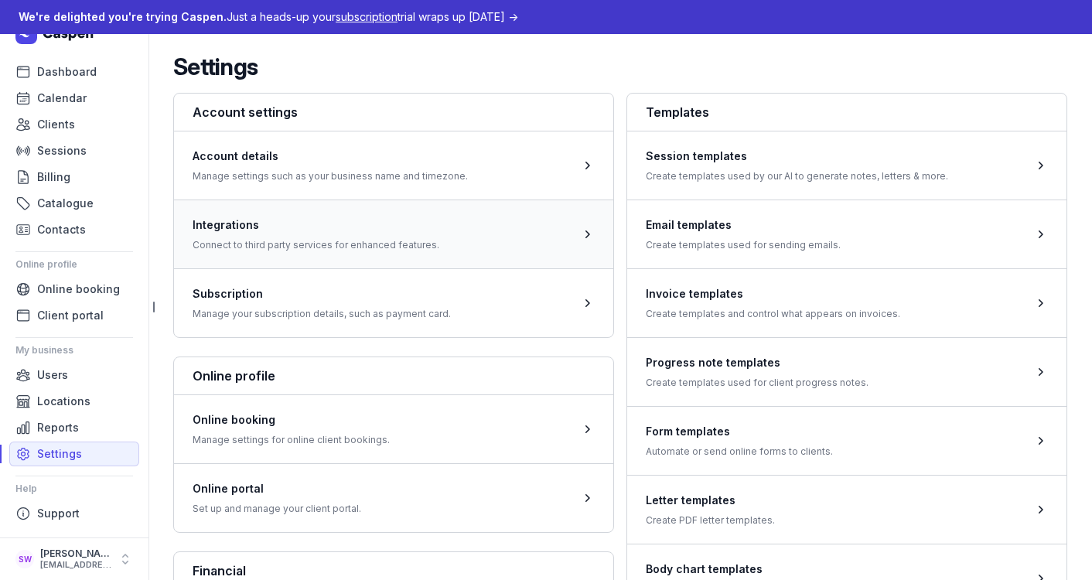
click at [298, 227] on span at bounding box center [393, 233] width 439 height 69
